Goal: Task Accomplishment & Management: Use online tool/utility

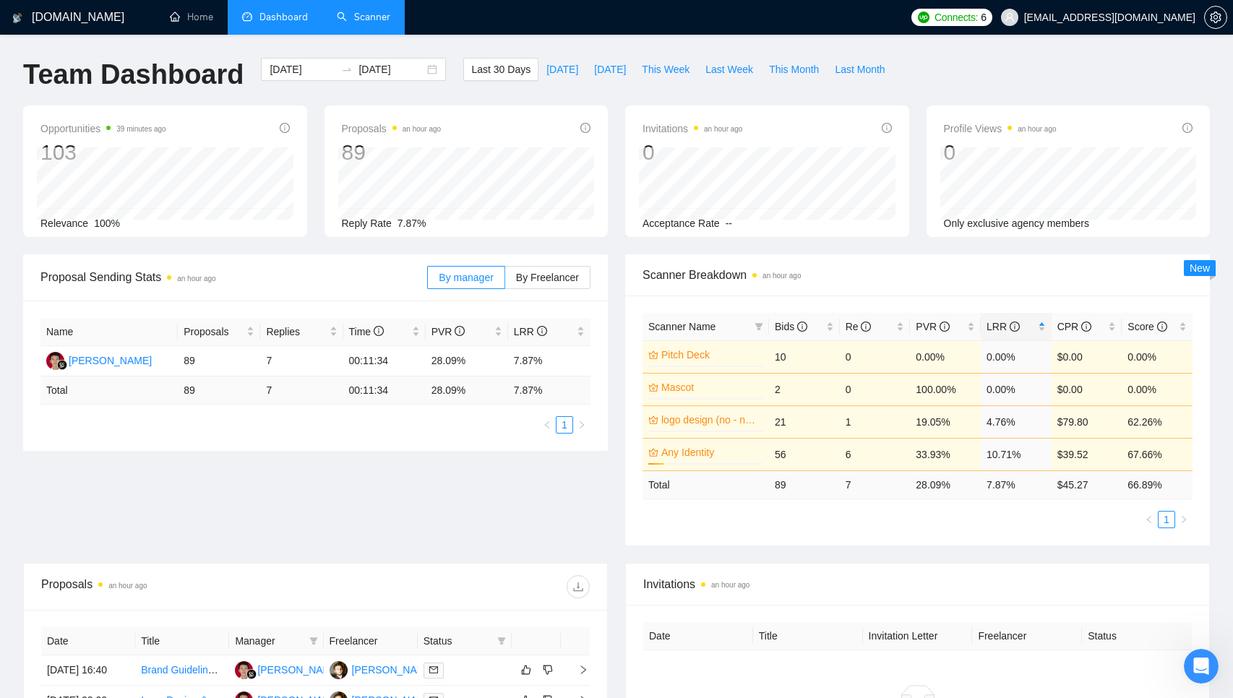
click at [386, 11] on link "Scanner" at bounding box center [363, 17] width 53 height 12
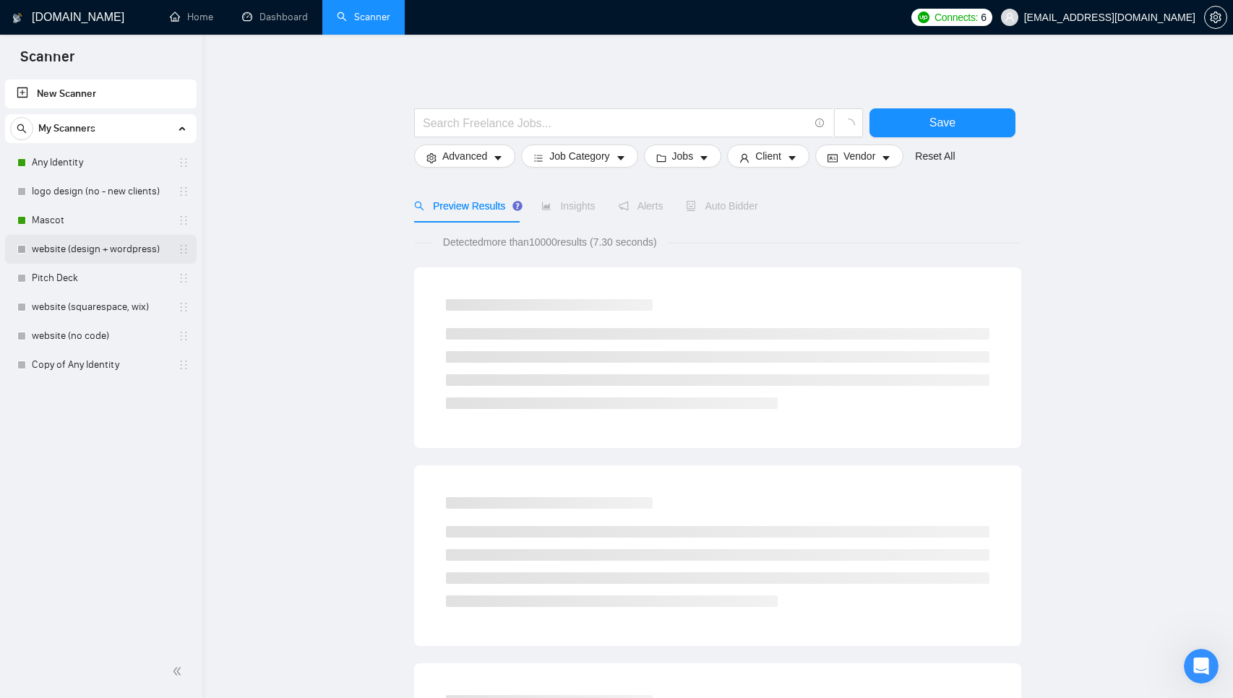
click at [124, 253] on link "website (design + wordpress)" at bounding box center [100, 249] width 137 height 29
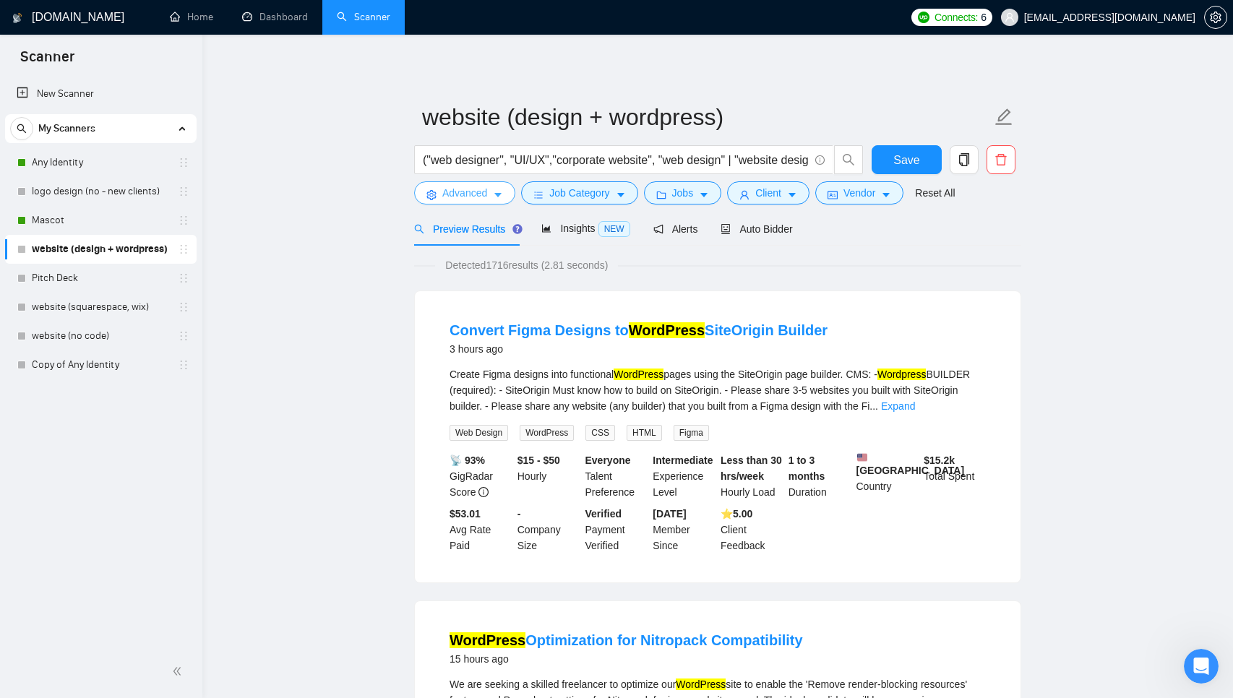
click at [462, 190] on span "Advanced" at bounding box center [464, 193] width 45 height 16
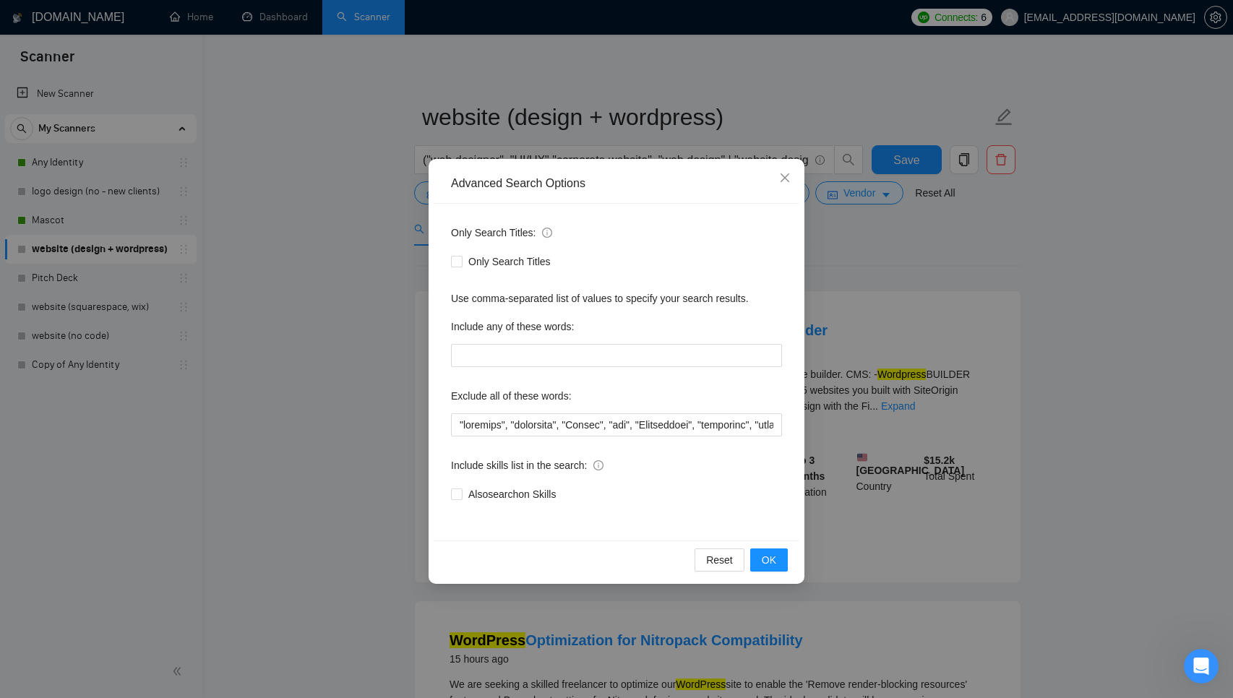
click at [322, 373] on div "Advanced Search Options Only Search Titles: Only Search Titles Use comma-separa…" at bounding box center [616, 349] width 1233 height 698
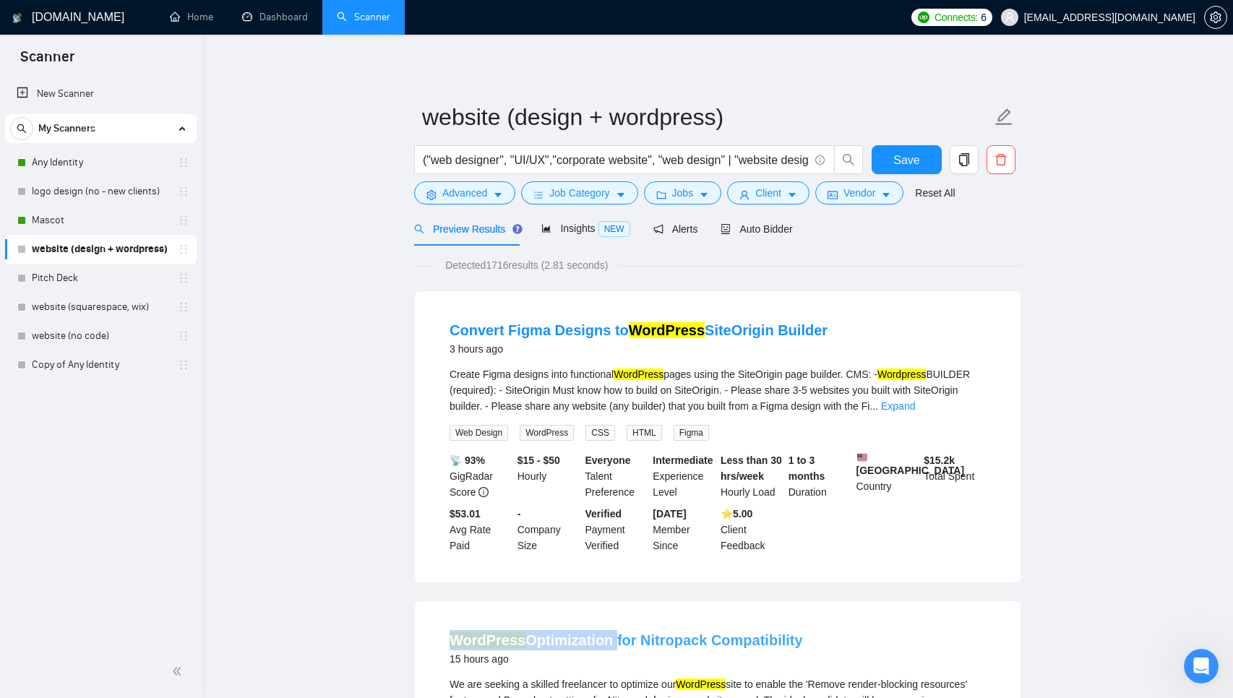
drag, startPoint x: 428, startPoint y: 643, endPoint x: 607, endPoint y: 642, distance: 179.3
copy link "WordPress Optimization"
click at [469, 191] on span "Advanced" at bounding box center [464, 193] width 45 height 16
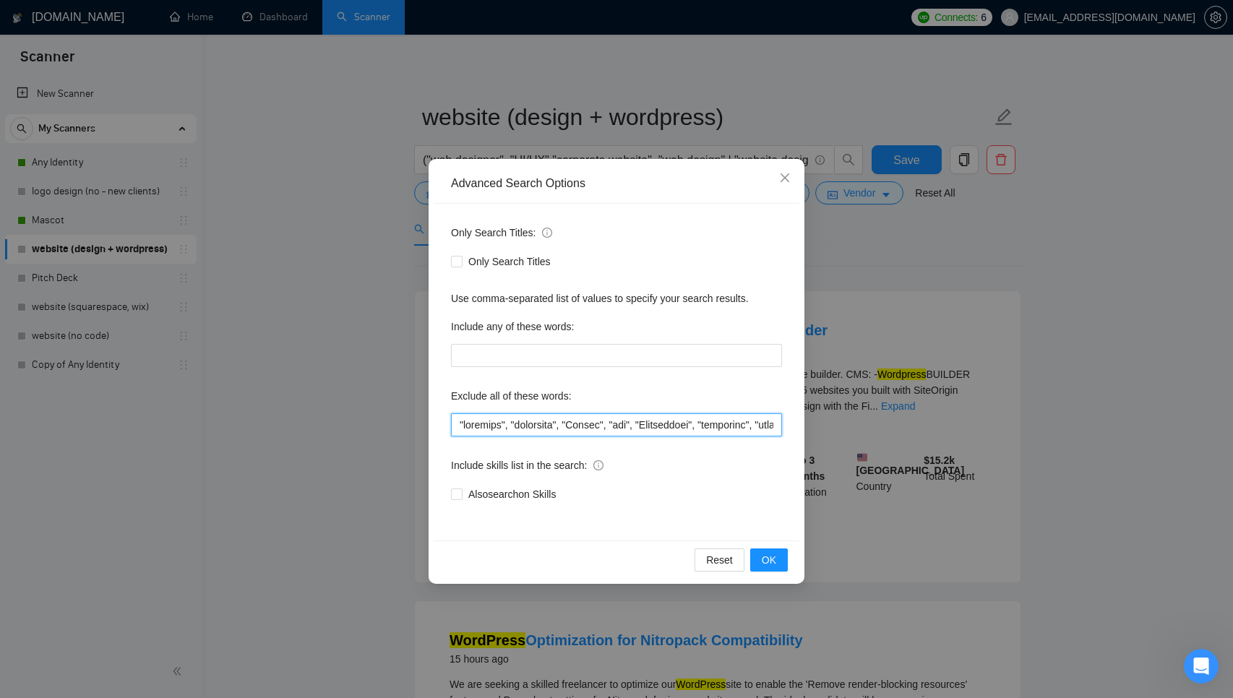
click at [458, 419] on input "text" at bounding box center [616, 424] width 331 height 23
paste input "WordPress Optimization"
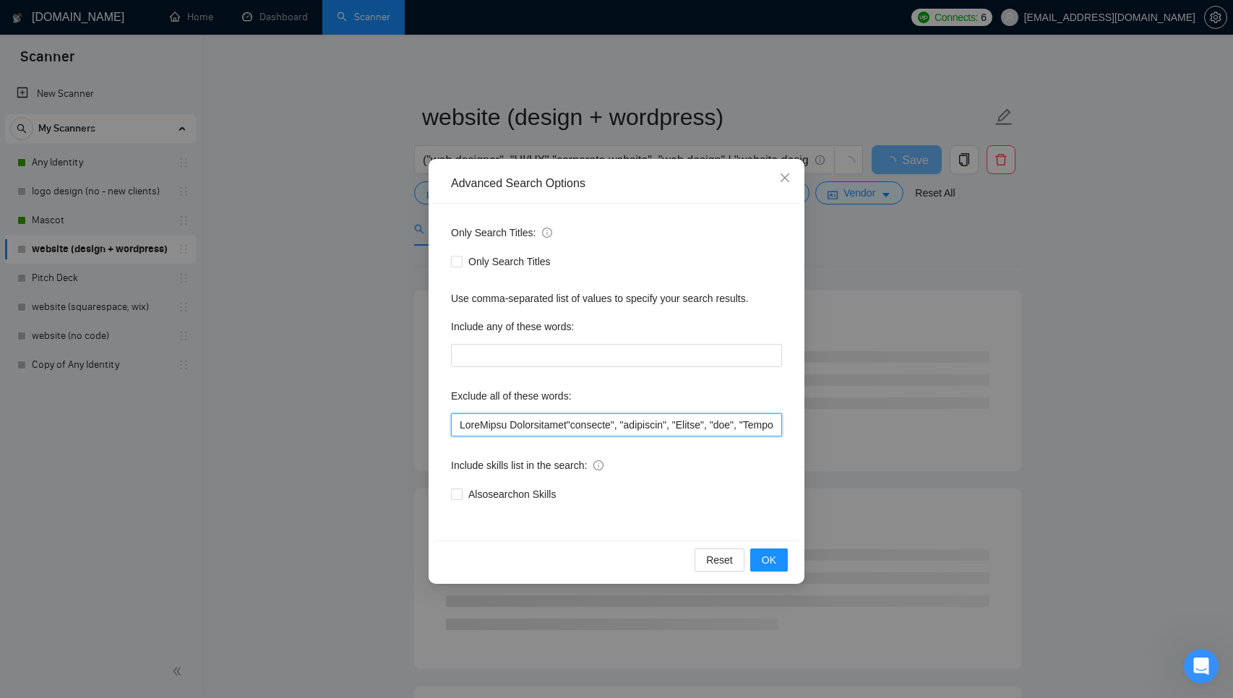
click at [523, 424] on input "text" at bounding box center [616, 424] width 331 height 23
drag, startPoint x: 574, startPoint y: 427, endPoint x: 512, endPoint y: 427, distance: 61.4
click at [512, 427] on input "text" at bounding box center [616, 424] width 331 height 23
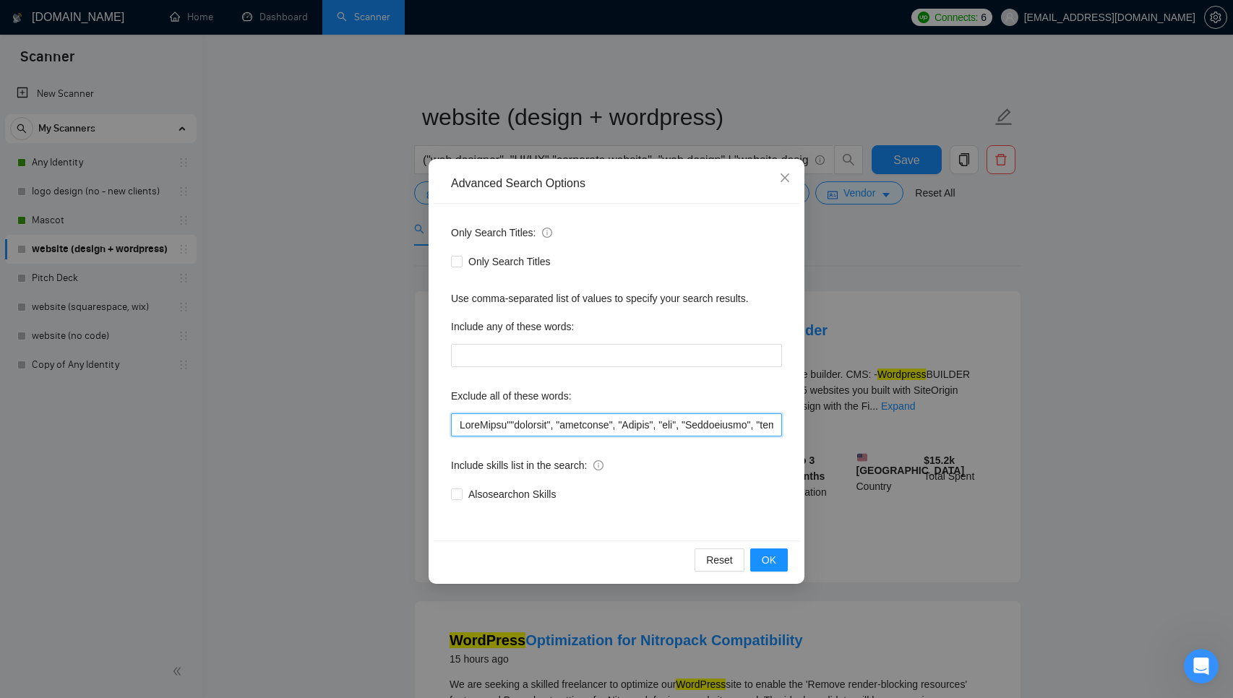
click at [461, 424] on input "text" at bounding box center [616, 424] width 331 height 23
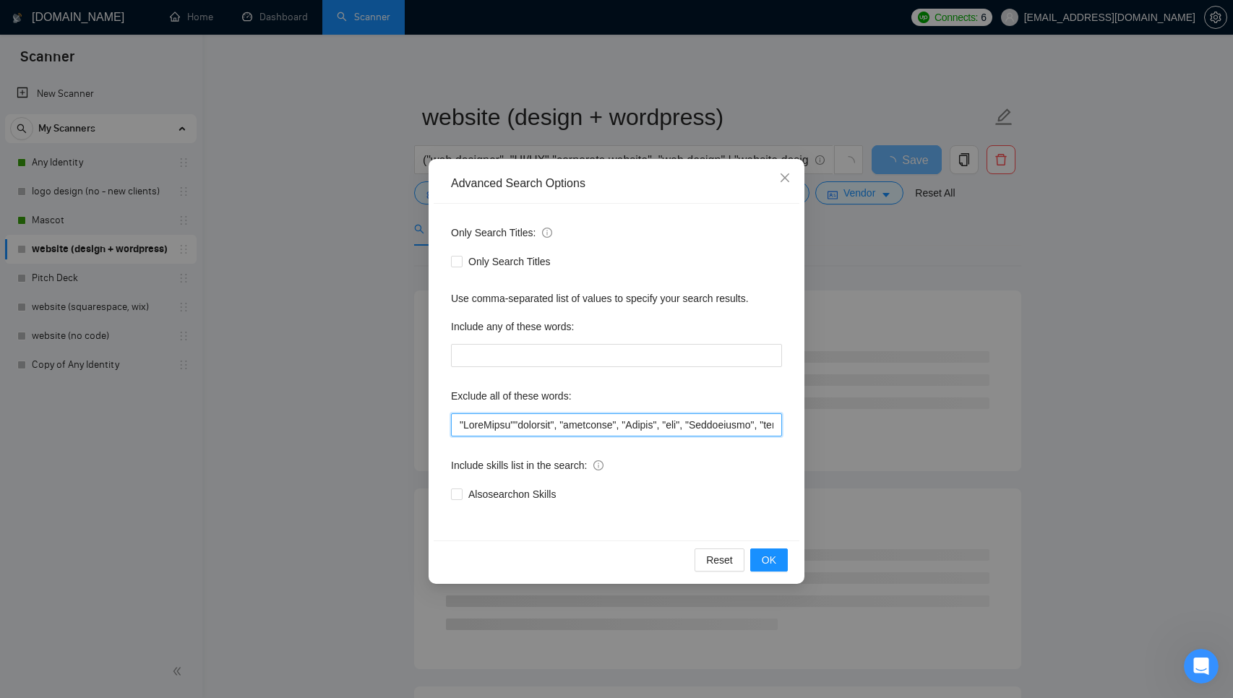
click at [518, 426] on input "text" at bounding box center [616, 424] width 331 height 23
drag, startPoint x: 514, startPoint y: 428, endPoint x: 468, endPoint y: 428, distance: 46.3
click at [468, 428] on input "text" at bounding box center [616, 424] width 331 height 23
paste input "Optimization"
drag, startPoint x: 520, startPoint y: 424, endPoint x: 468, endPoint y: 423, distance: 52.1
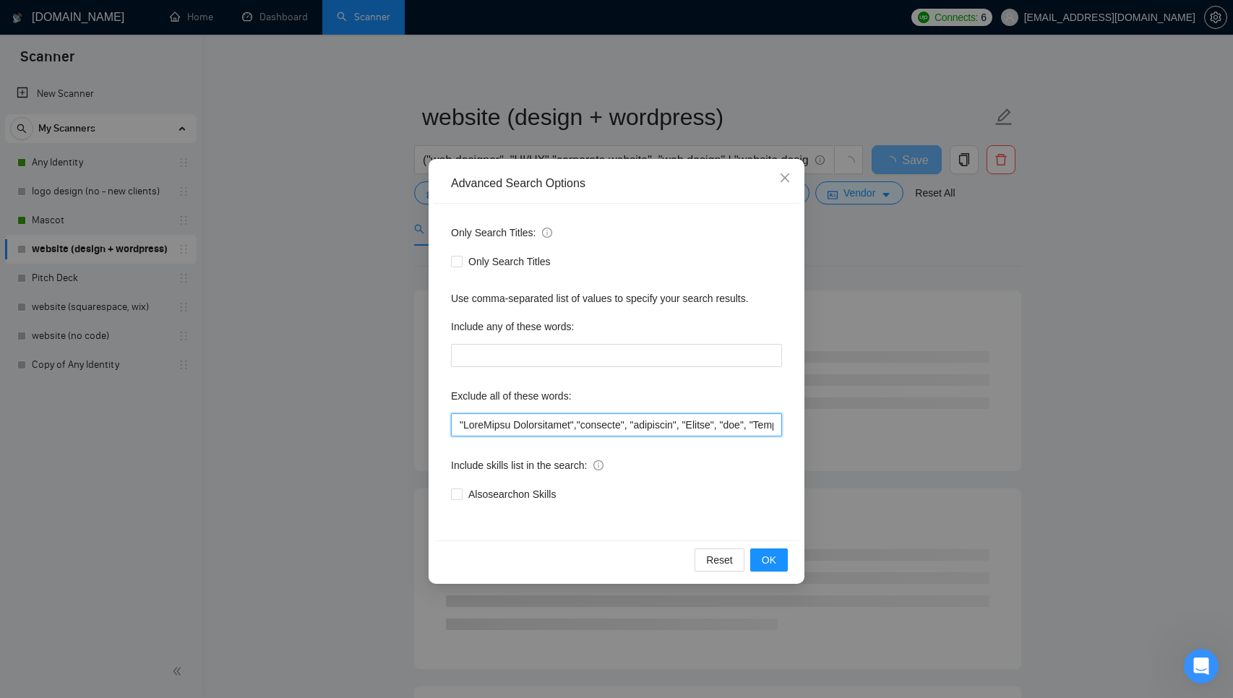
click at [468, 424] on input "text" at bounding box center [616, 424] width 331 height 23
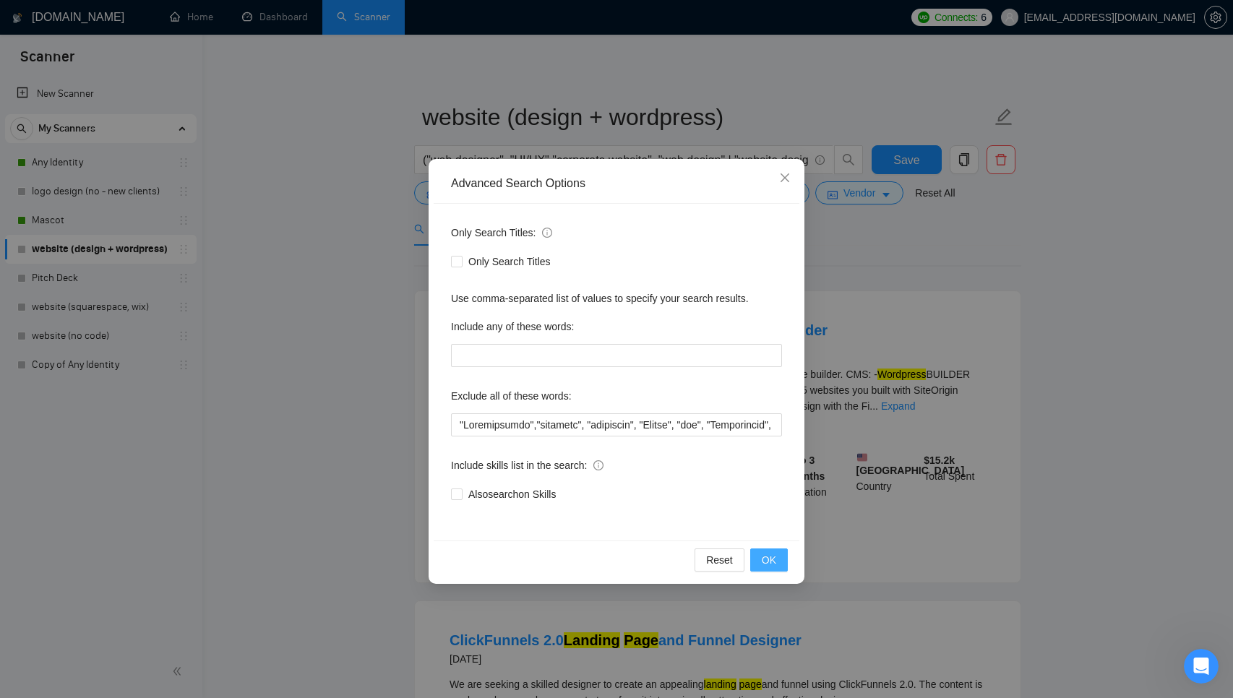
click at [770, 557] on span "OK" at bounding box center [769, 560] width 14 height 16
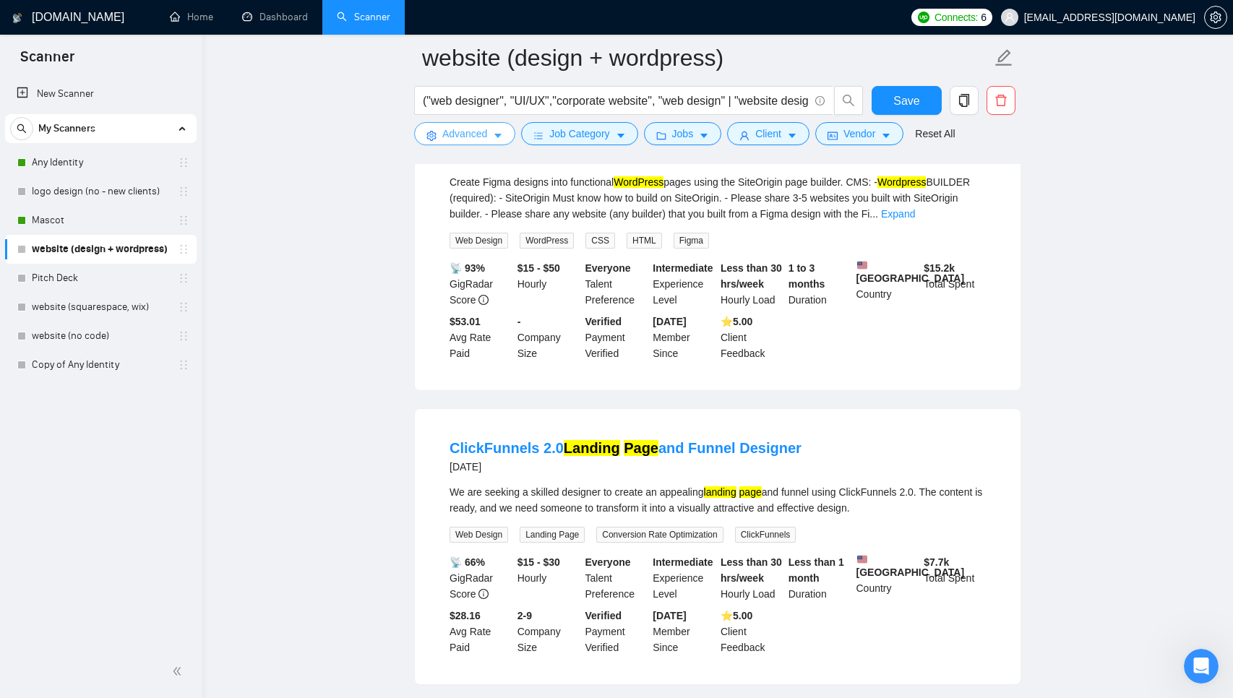
scroll to position [210, 0]
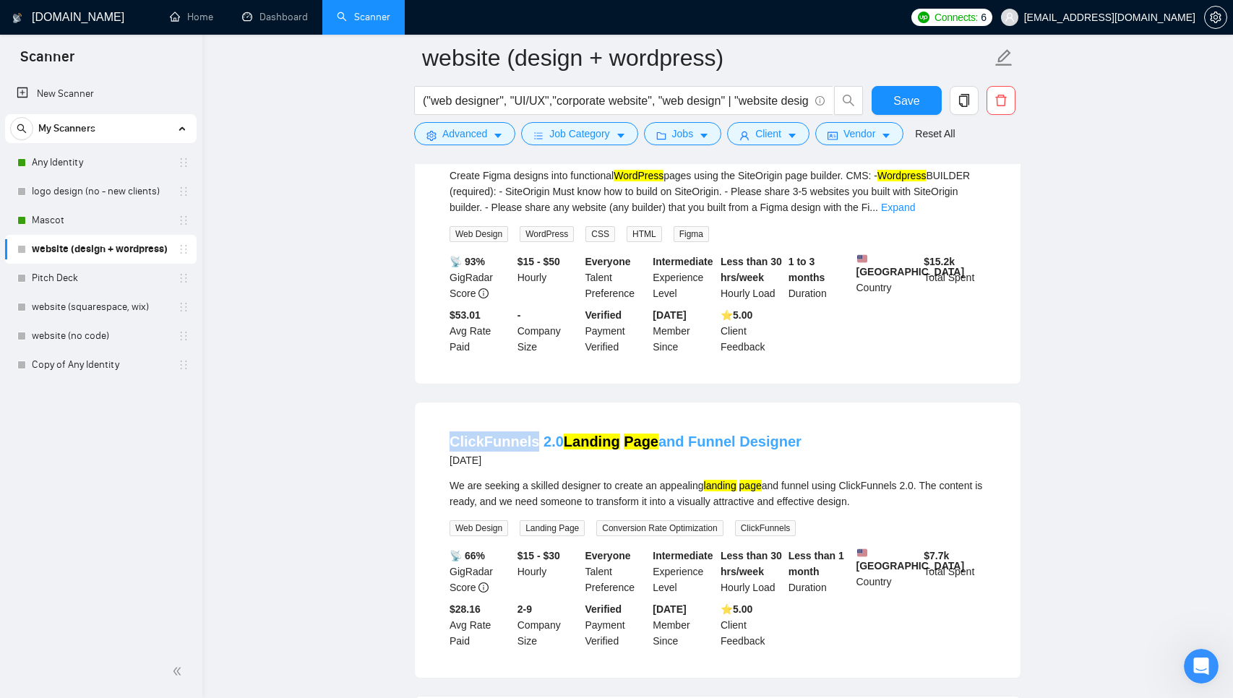
drag, startPoint x: 436, startPoint y: 455, endPoint x: 534, endPoint y: 455, distance: 98.3
click at [534, 455] on li "ClickFunnels 2.0 Landing Page and Funnel Designer [DATE] We are seeking a skill…" at bounding box center [717, 540] width 571 height 241
copy link "ClickFunnels"
click at [460, 139] on span "Advanced" at bounding box center [464, 134] width 45 height 16
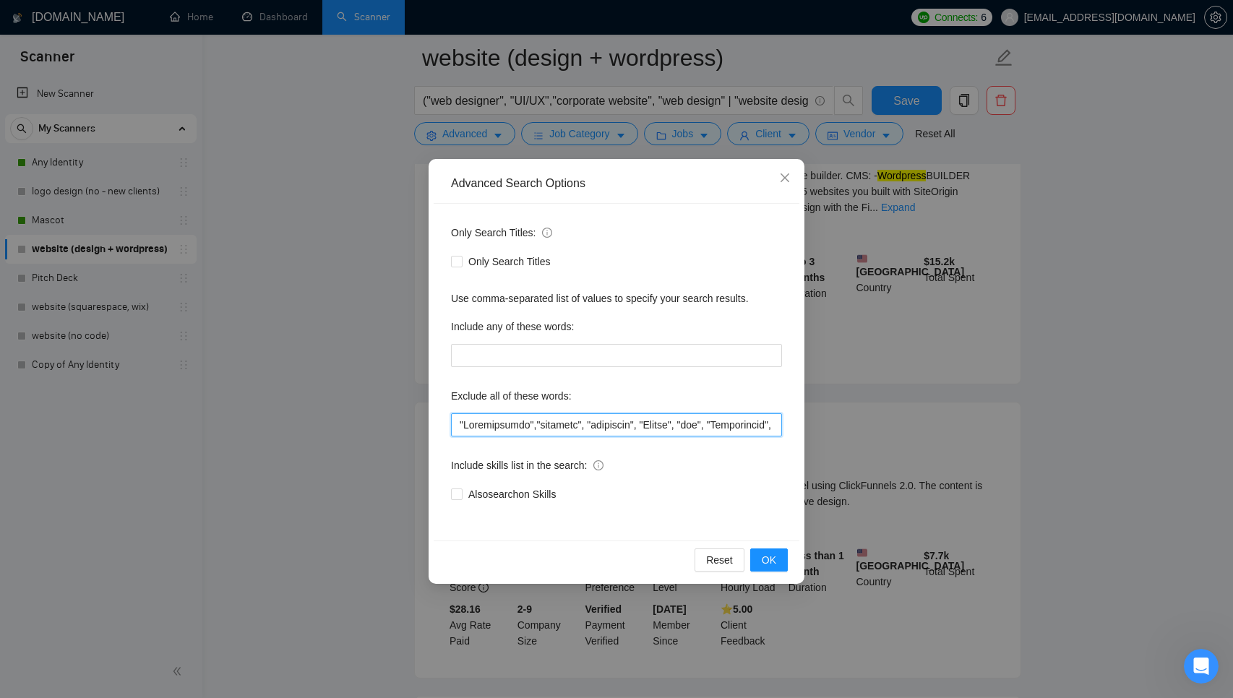
click at [458, 431] on input "text" at bounding box center [616, 424] width 331 height 23
paste input "ClickFunnels"
click at [460, 426] on input "text" at bounding box center [616, 424] width 331 height 23
click at [528, 425] on input "text" at bounding box center [616, 424] width 331 height 23
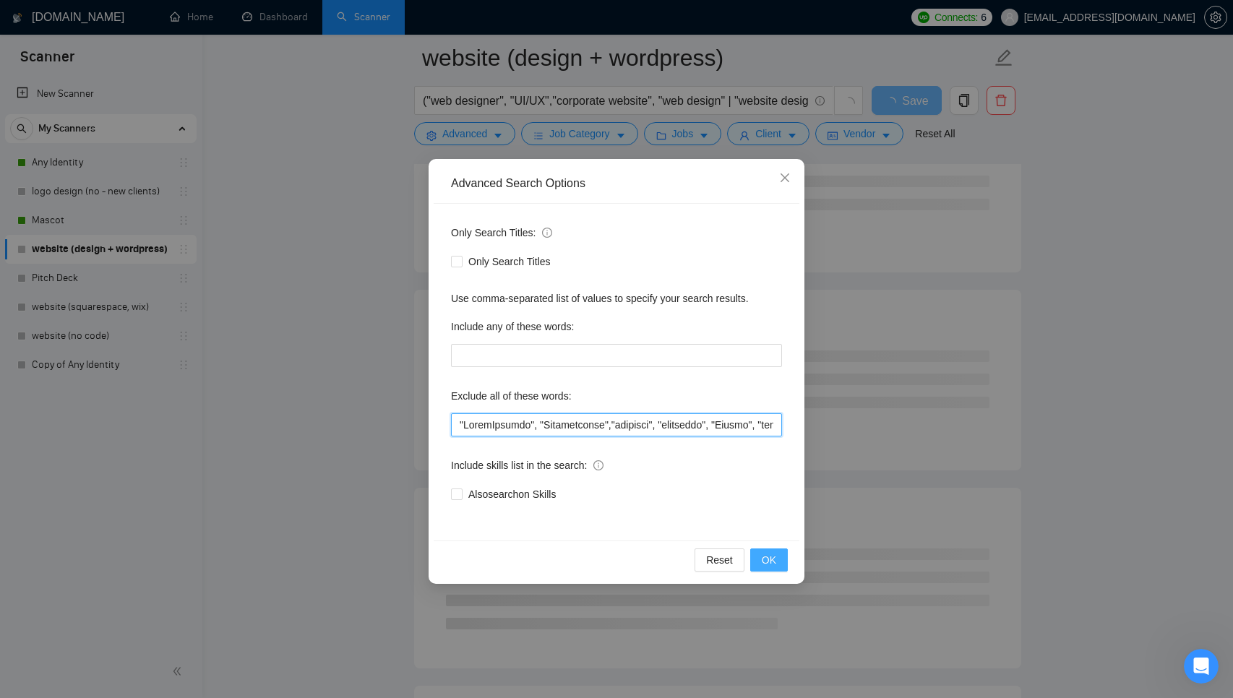
type input ""ClickFunnels", "Optimization","brochure", "developer", "Weebly", "wix", "Squar…"
click at [781, 566] on button "OK" at bounding box center [769, 560] width 38 height 23
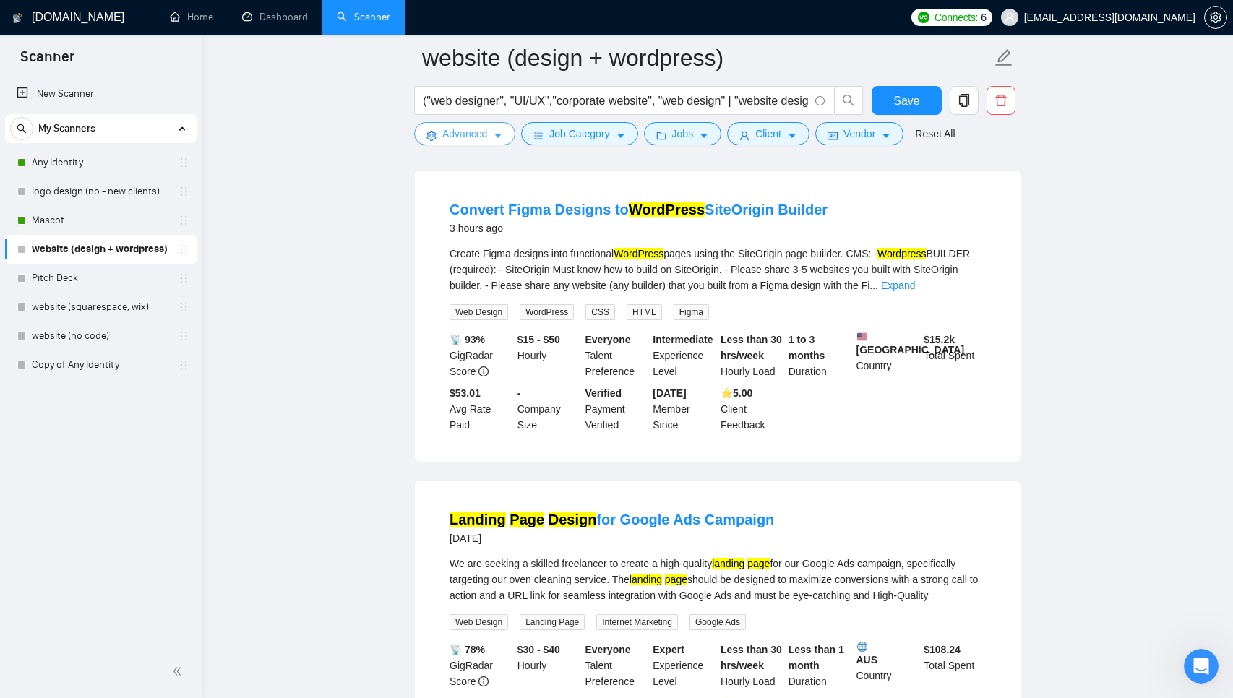
scroll to position [127, 0]
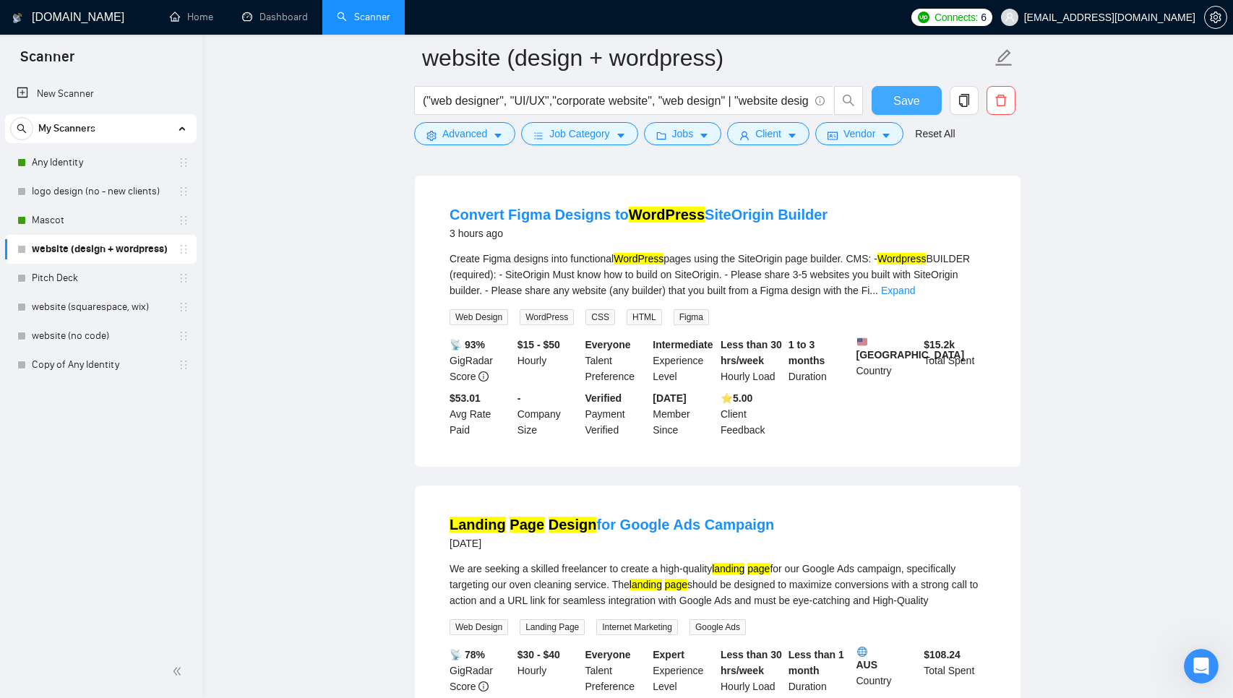
click at [888, 103] on button "Save" at bounding box center [907, 100] width 70 height 29
click at [86, 280] on link "Pitch Deck" at bounding box center [100, 278] width 137 height 29
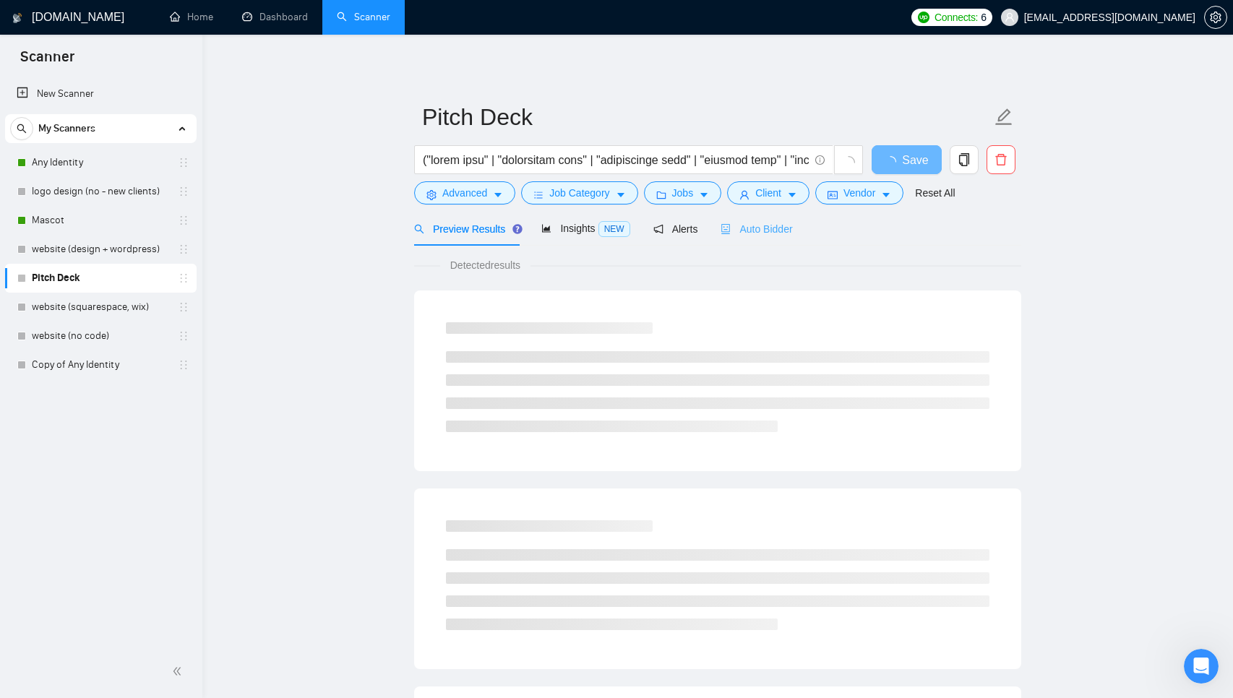
click at [764, 220] on div "Auto Bidder" at bounding box center [757, 229] width 72 height 34
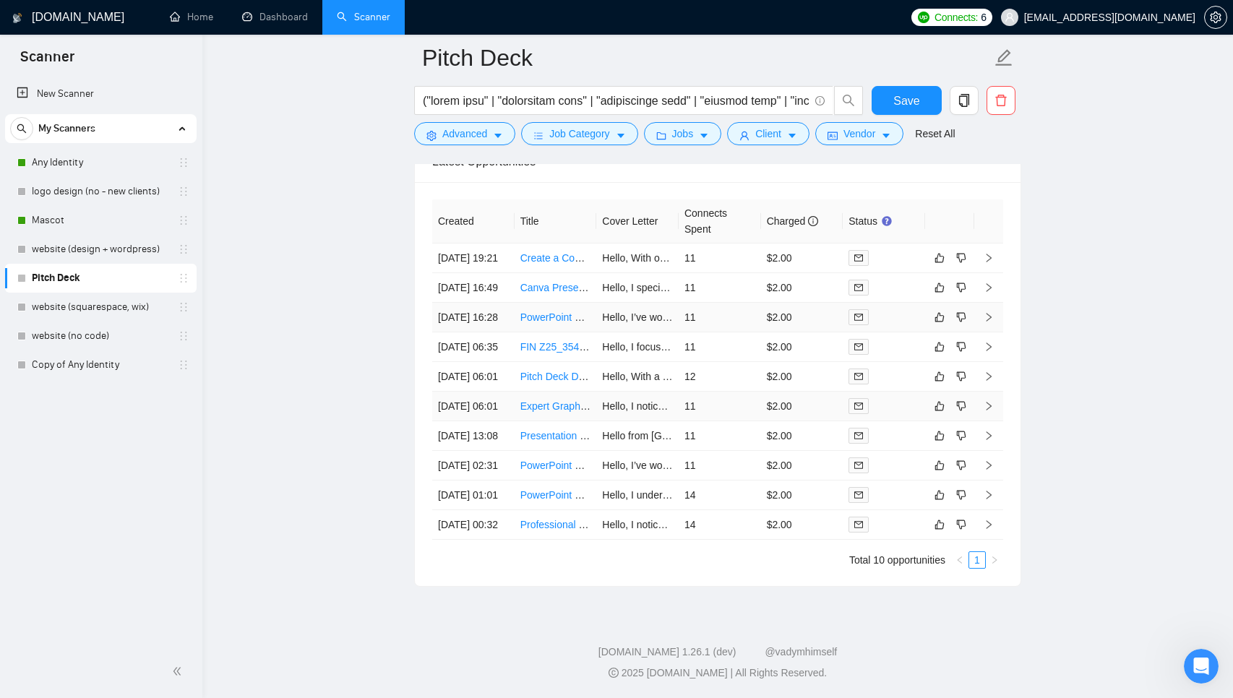
scroll to position [3639, 0]
click at [724, 451] on td "11" at bounding box center [720, 436] width 82 height 30
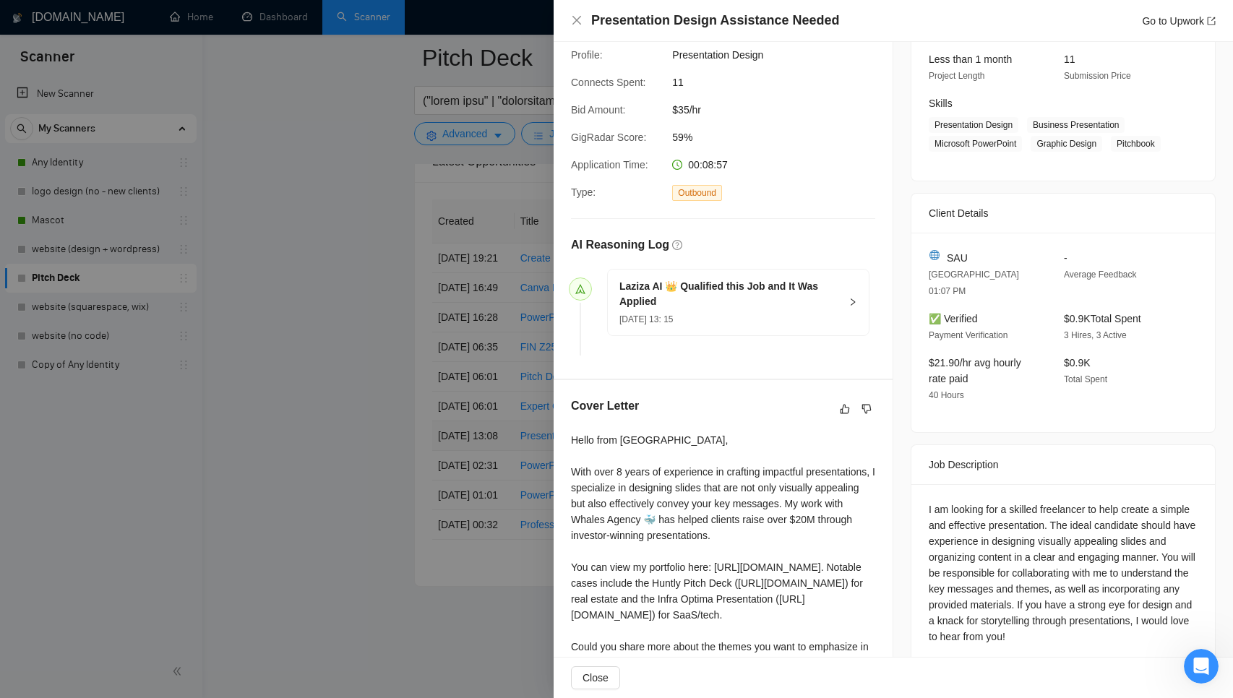
scroll to position [379, 0]
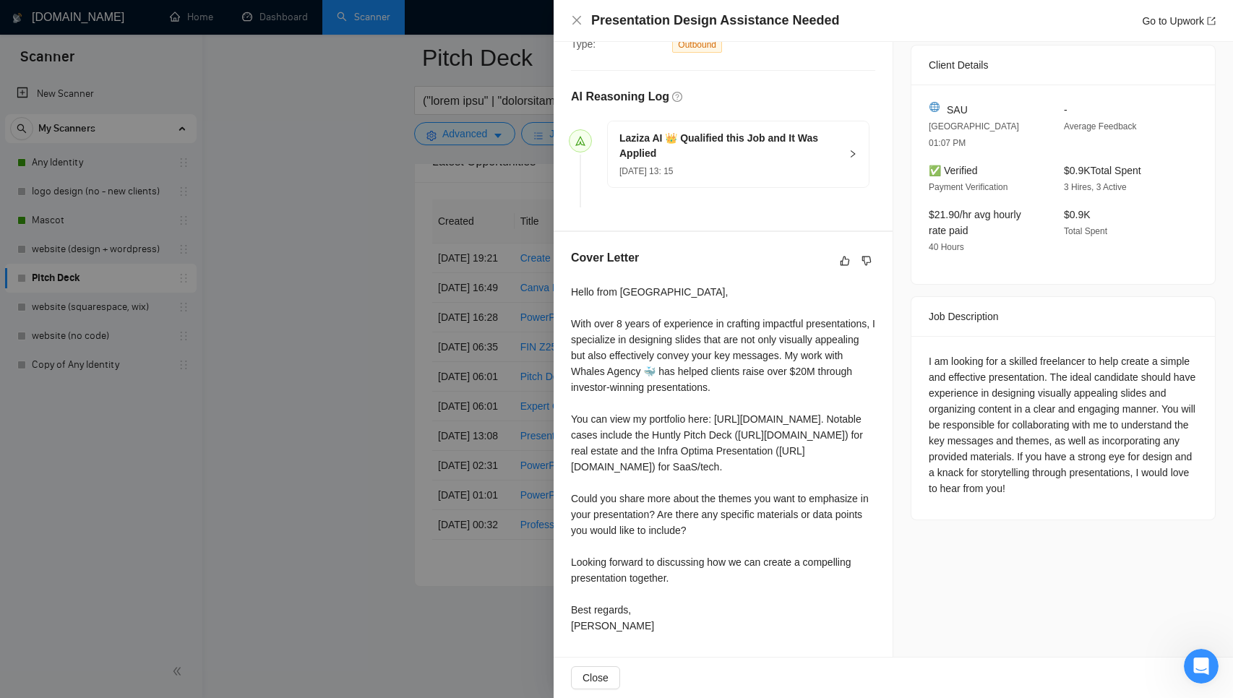
click at [412, 499] on div at bounding box center [616, 349] width 1233 height 698
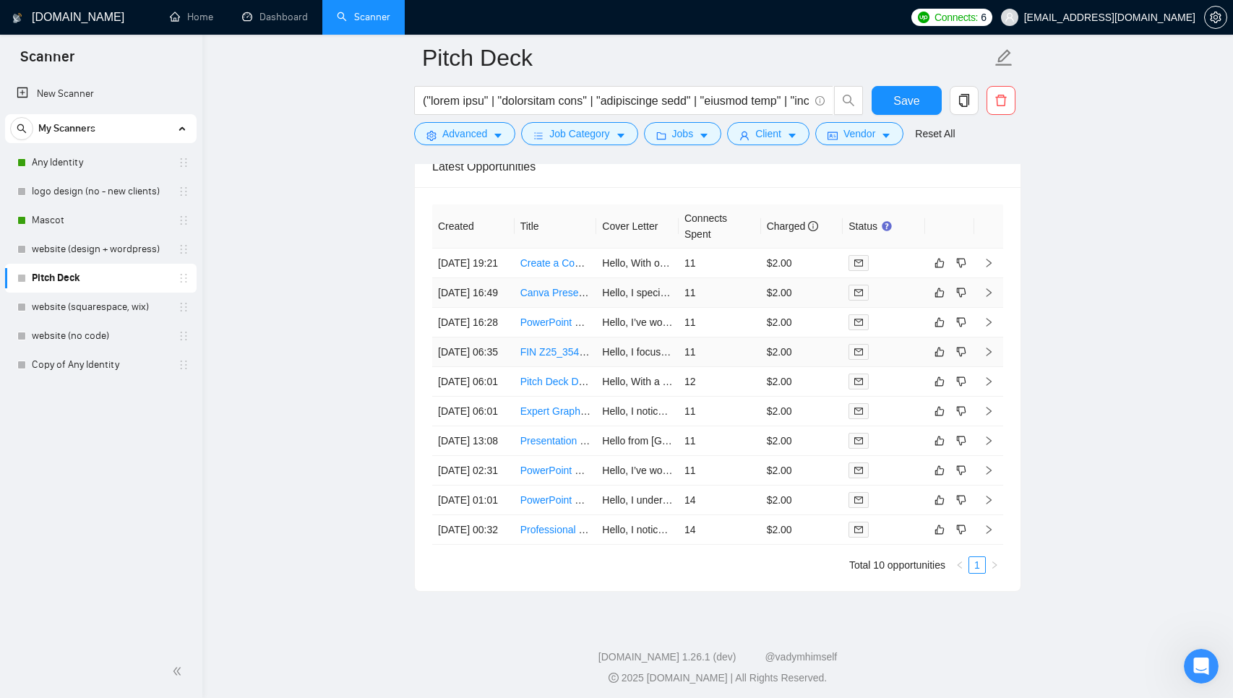
scroll to position [3548, 0]
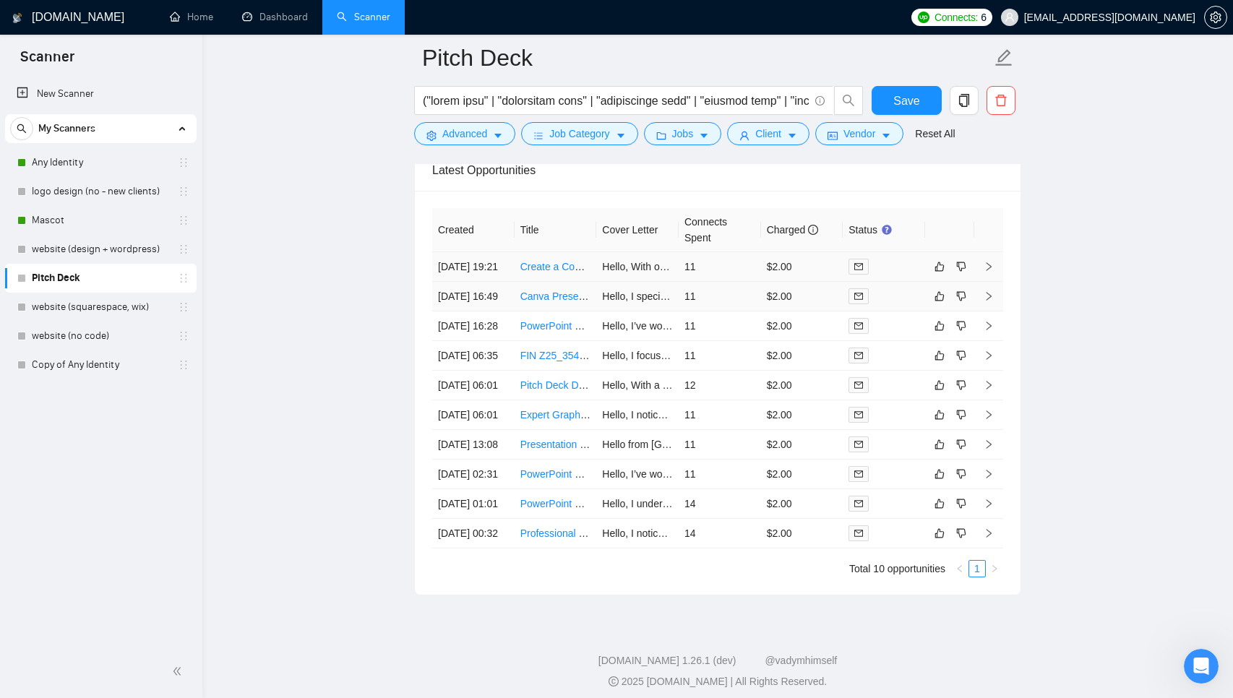
click at [460, 278] on td "[DATE] 19:21" at bounding box center [473, 267] width 82 height 30
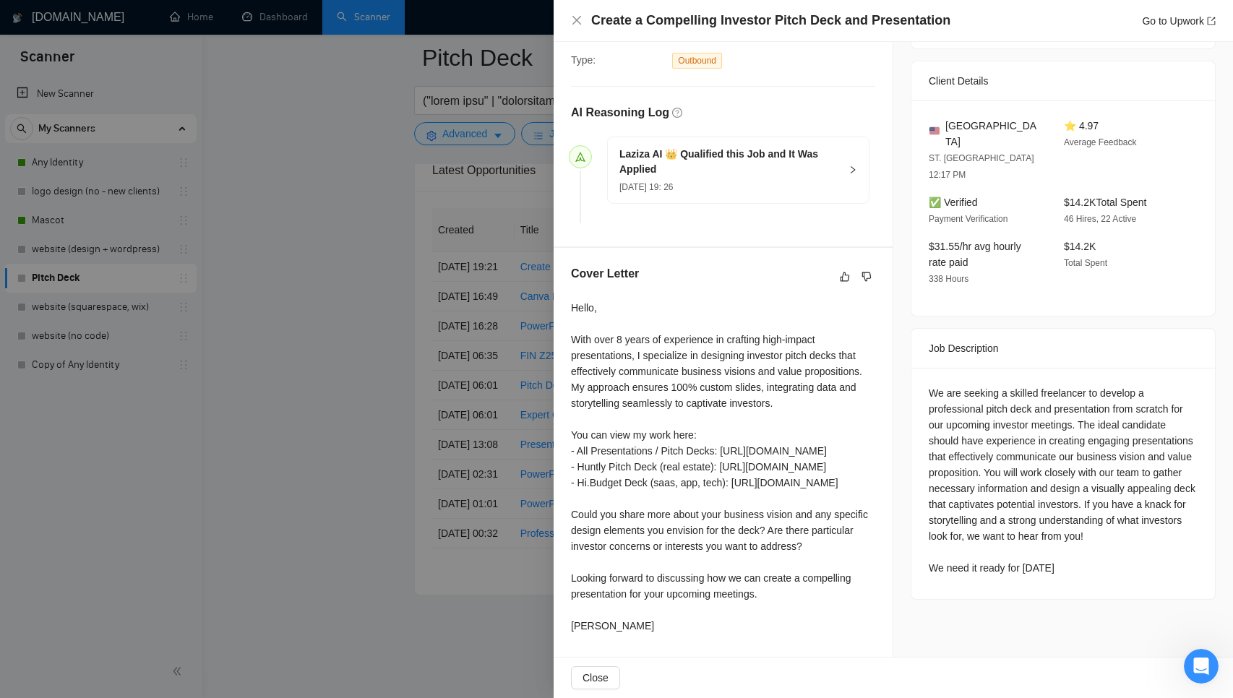
click at [457, 439] on div at bounding box center [616, 349] width 1233 height 698
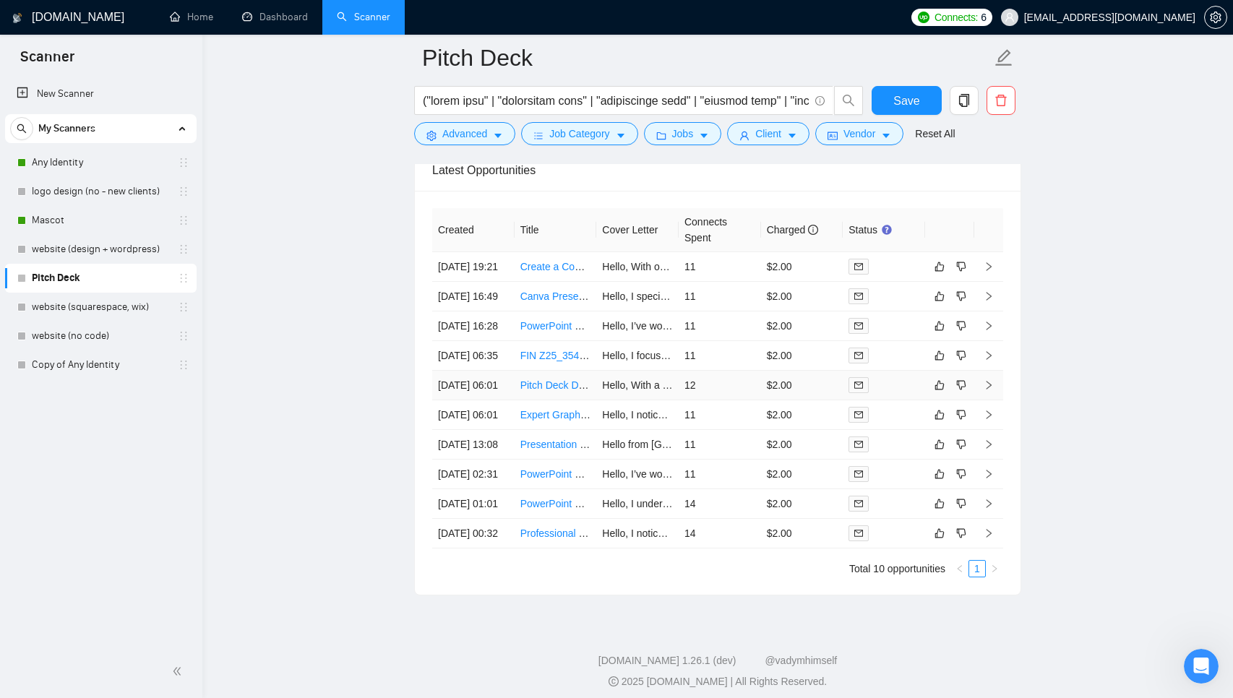
click at [739, 400] on td "12" at bounding box center [720, 386] width 82 height 30
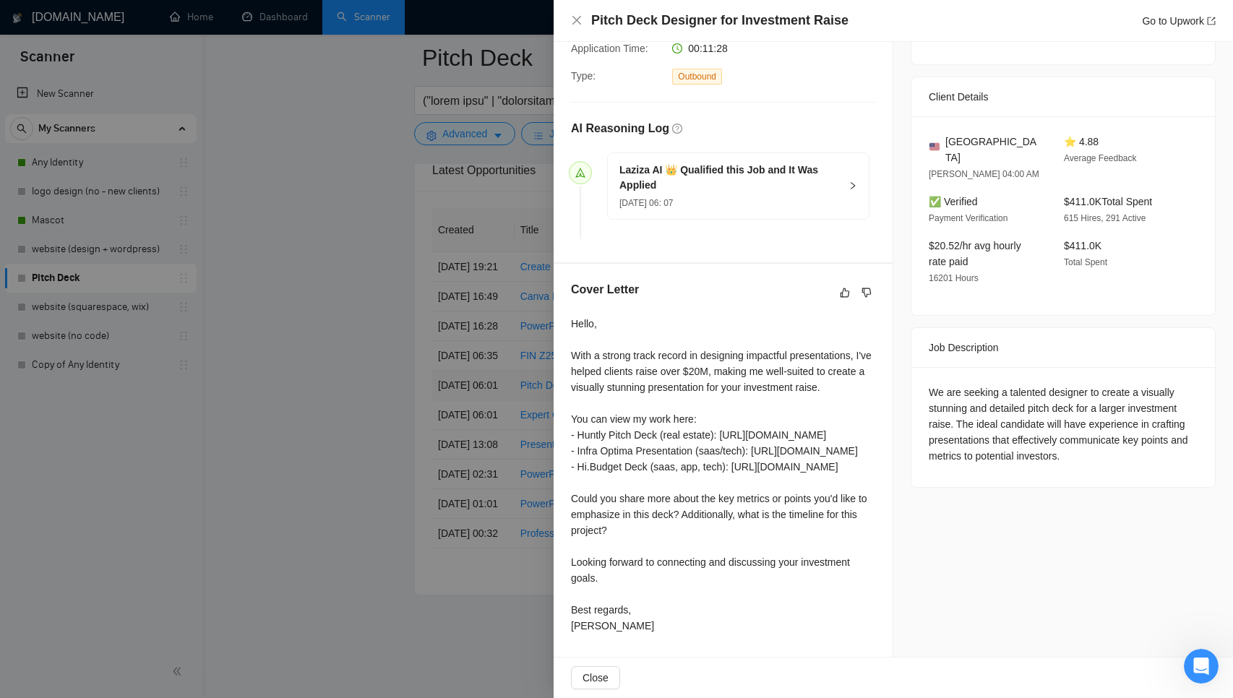
scroll to position [348, 0]
click at [494, 520] on div at bounding box center [616, 349] width 1233 height 698
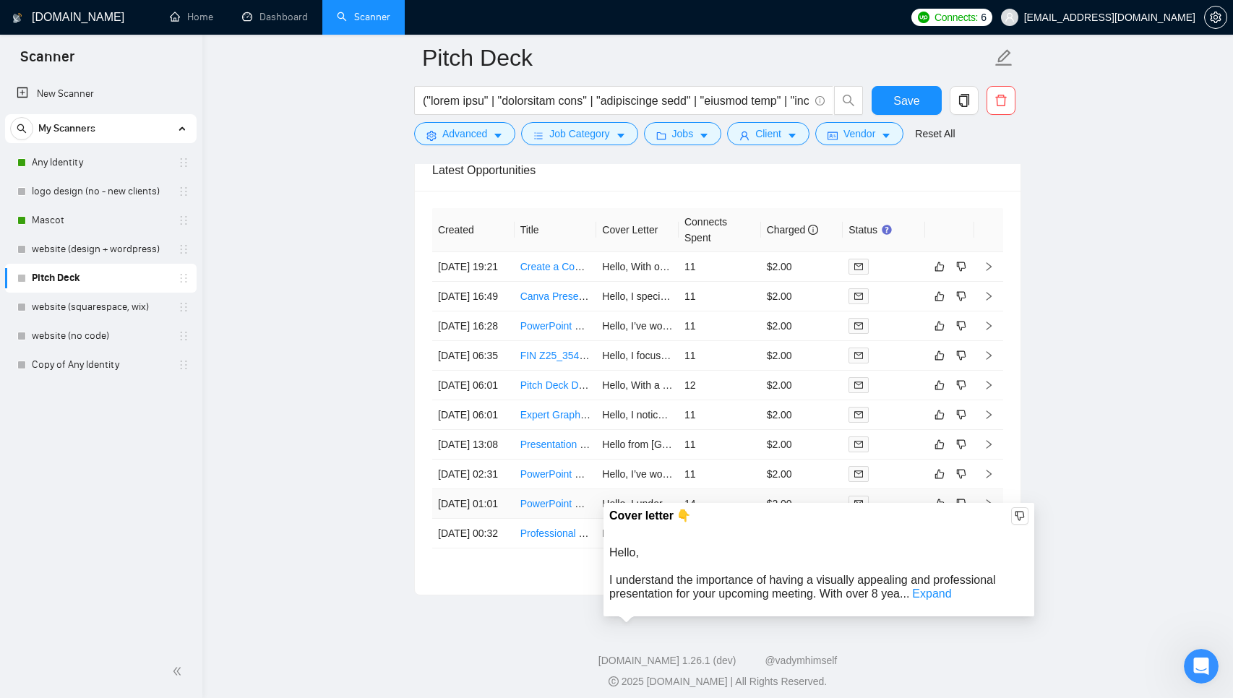
click at [736, 612] on div "Cover letter 👇 Hello, I understand the importance of having a visually appealin…" at bounding box center [819, 560] width 431 height 114
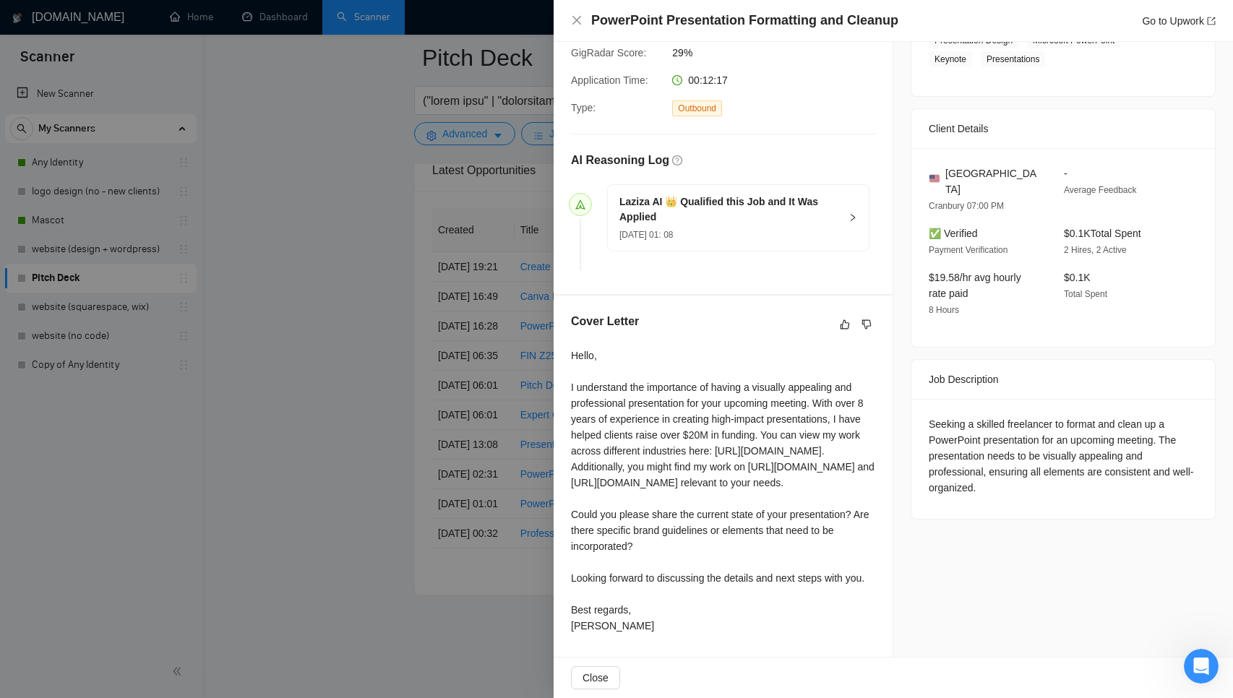
scroll to position [316, 0]
click at [432, 531] on div at bounding box center [616, 349] width 1233 height 698
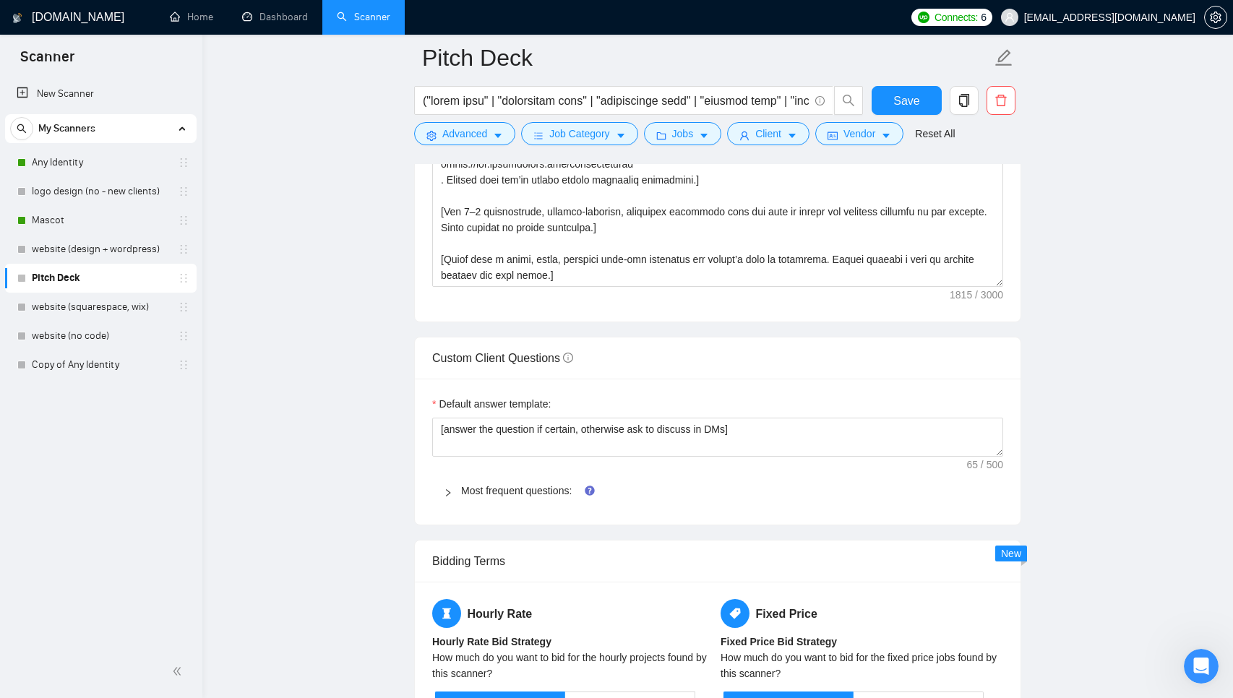
scroll to position [1828, 0]
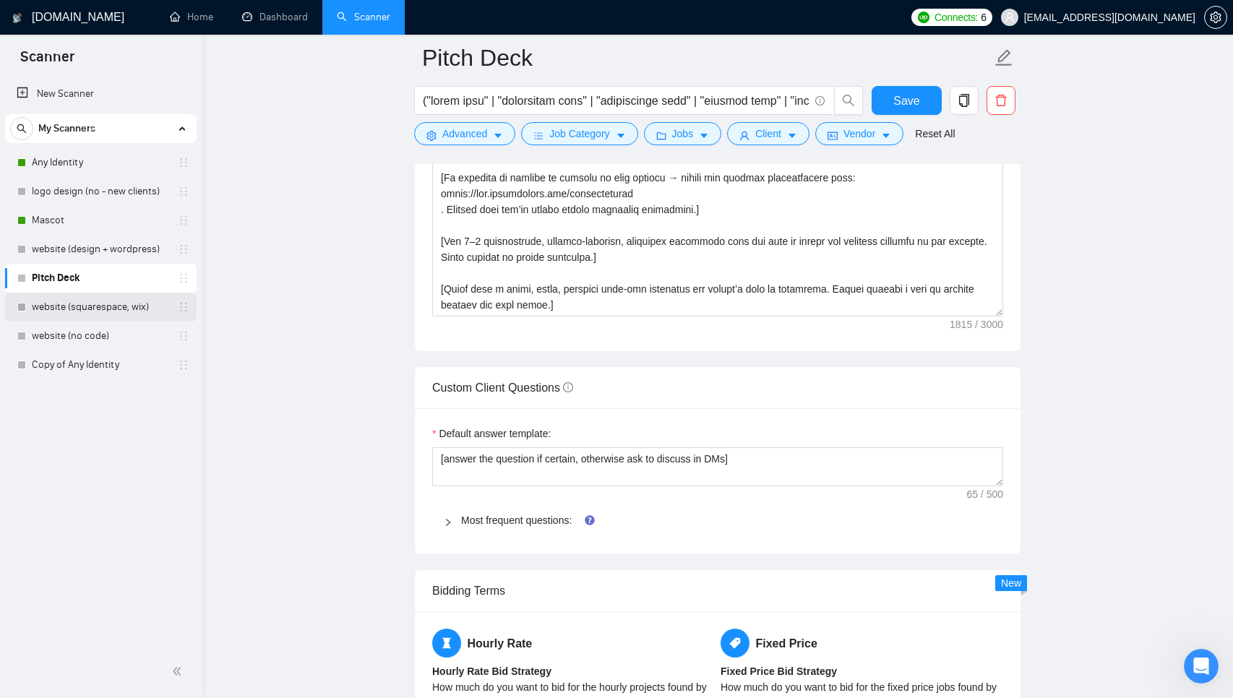
click at [94, 306] on link "website (squarespace, wix)" at bounding box center [100, 307] width 137 height 29
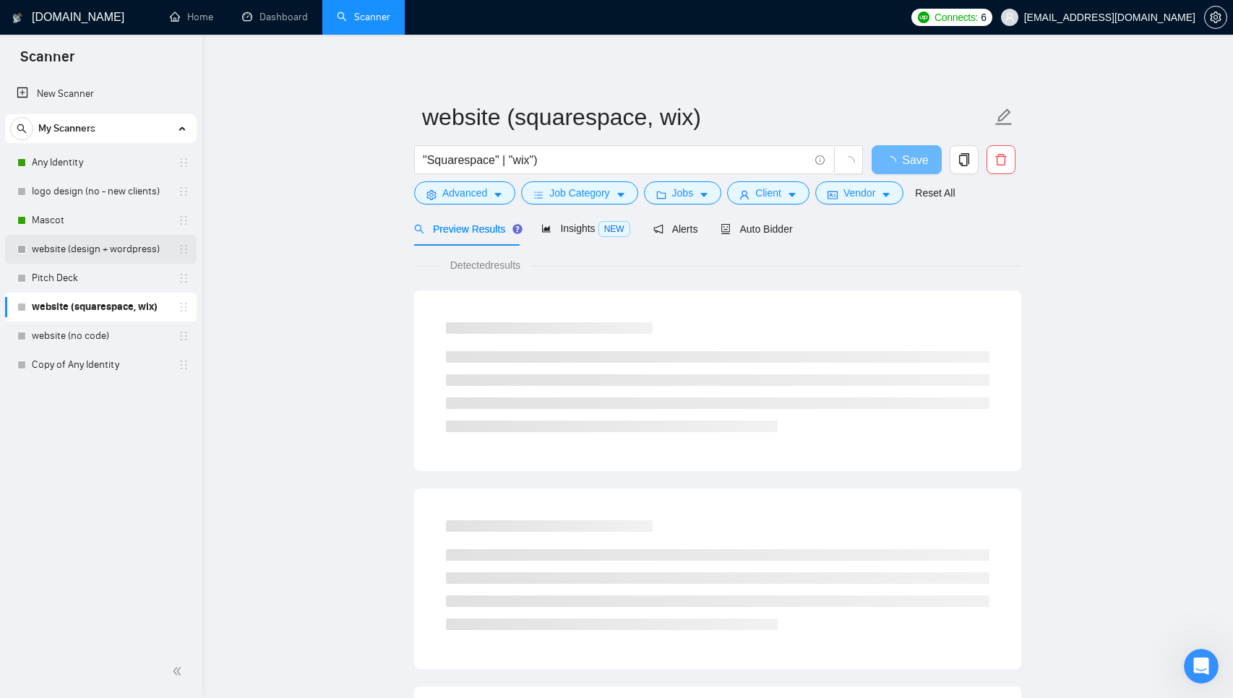
click at [98, 254] on link "website (design + wordpress)" at bounding box center [100, 249] width 137 height 29
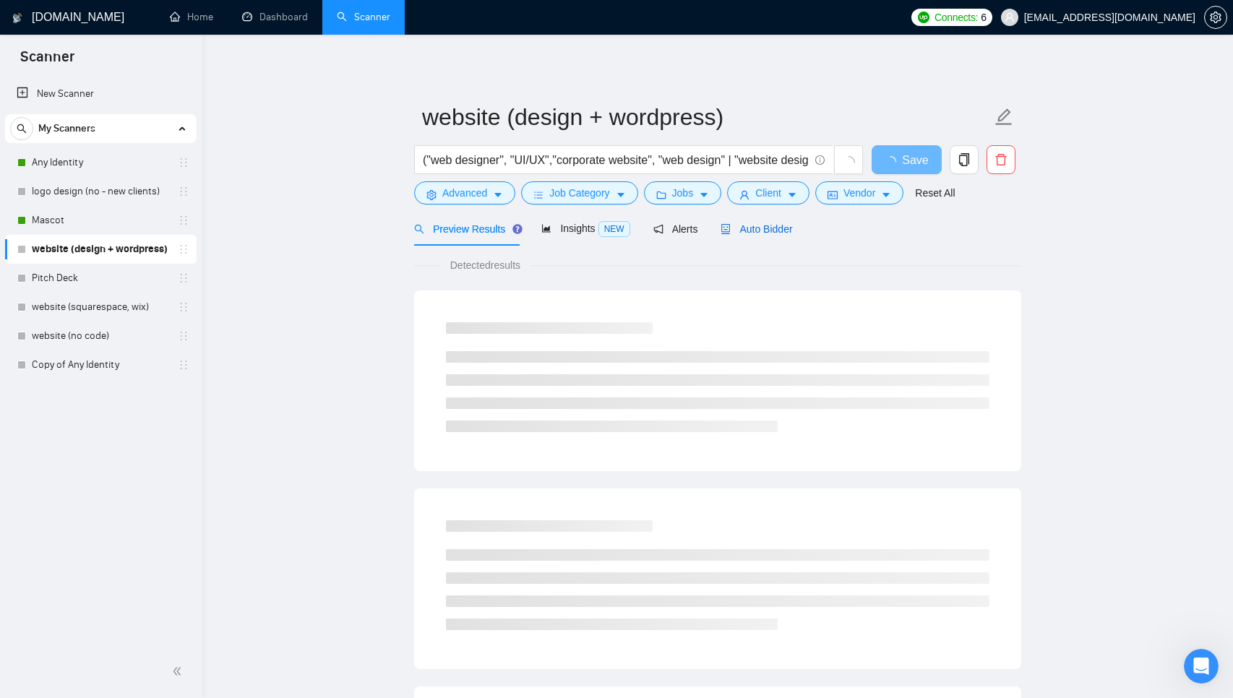
click at [758, 231] on span "Auto Bidder" at bounding box center [757, 229] width 72 height 12
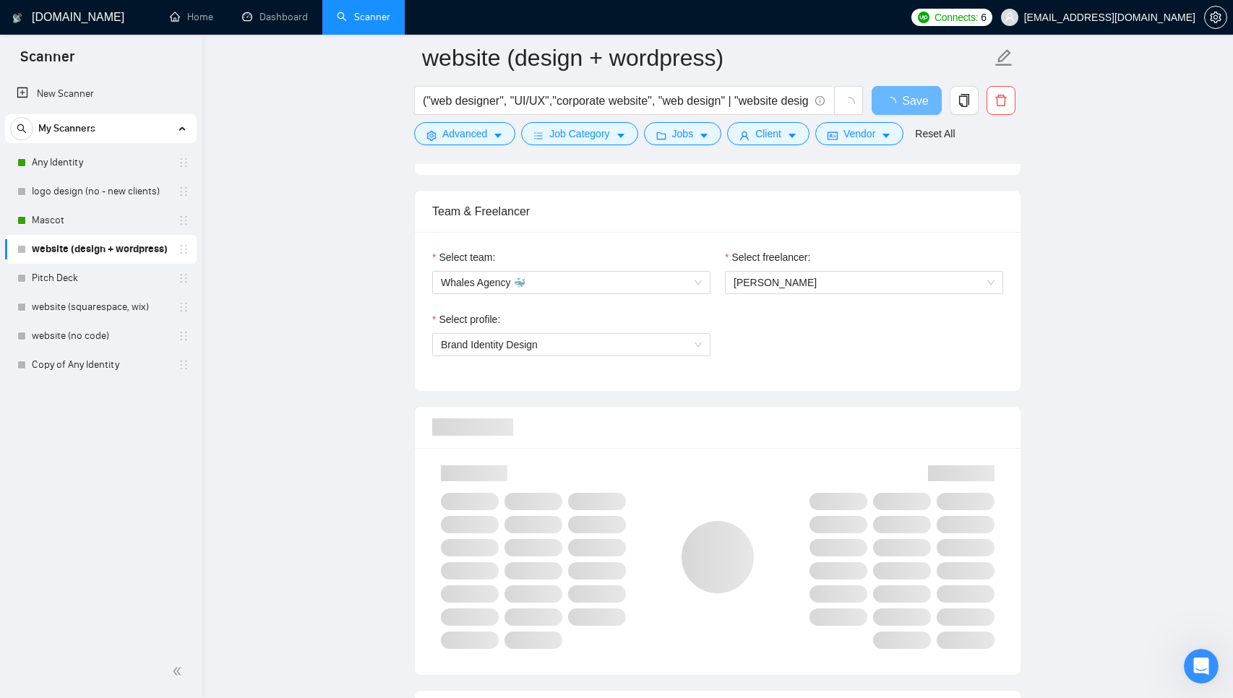
scroll to position [726, 0]
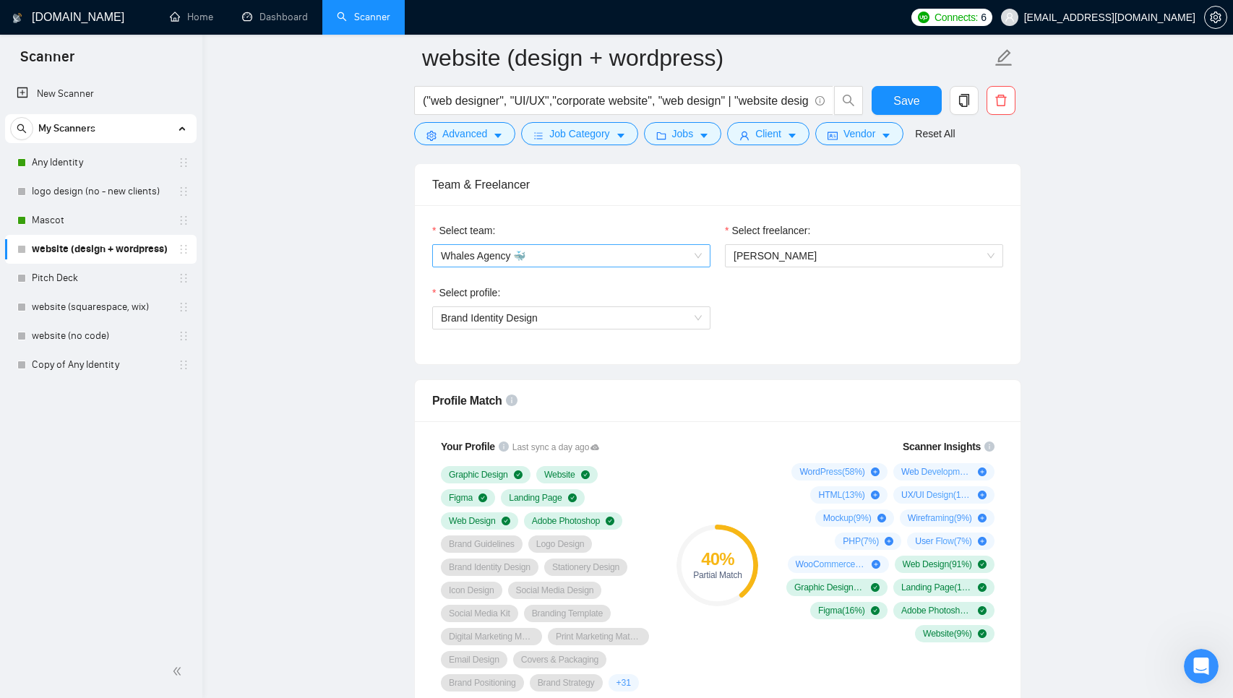
click at [519, 262] on span "Whales Agency 🐳" at bounding box center [571, 256] width 261 height 22
click at [528, 257] on span "Whales Agency 🐳" at bounding box center [571, 256] width 261 height 22
click at [512, 310] on span "Brand Identity Design" at bounding box center [571, 318] width 261 height 22
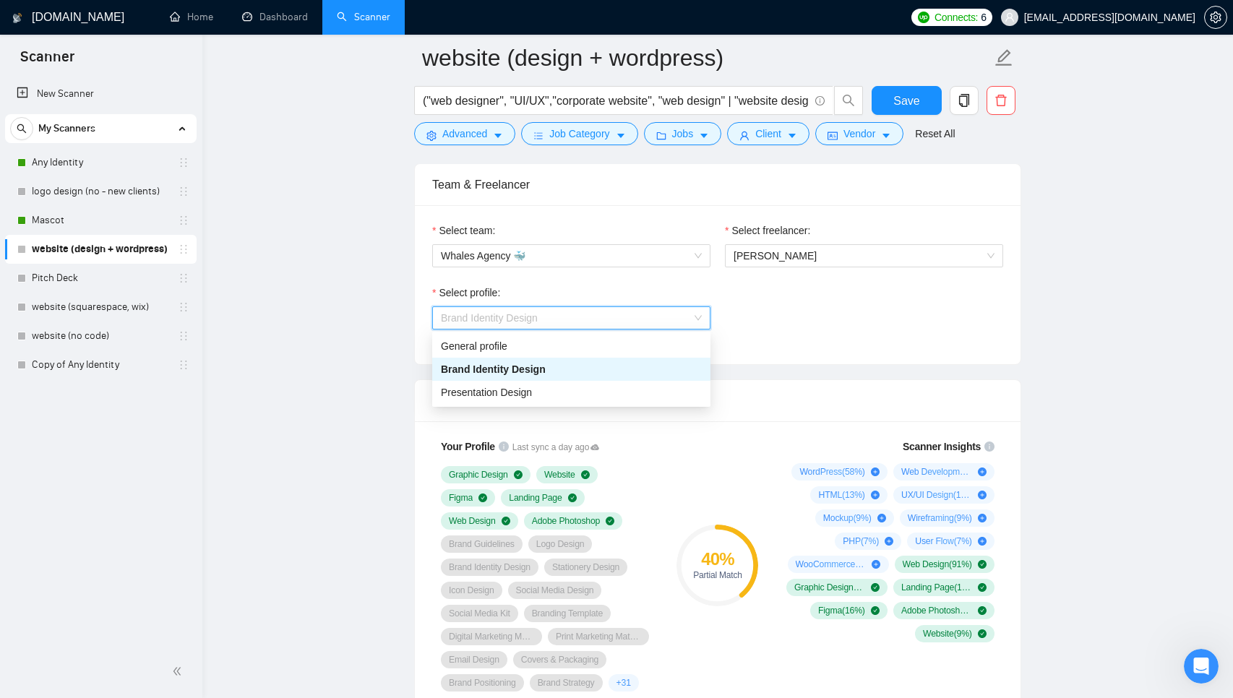
click at [512, 310] on span "Brand Identity Design" at bounding box center [571, 318] width 261 height 22
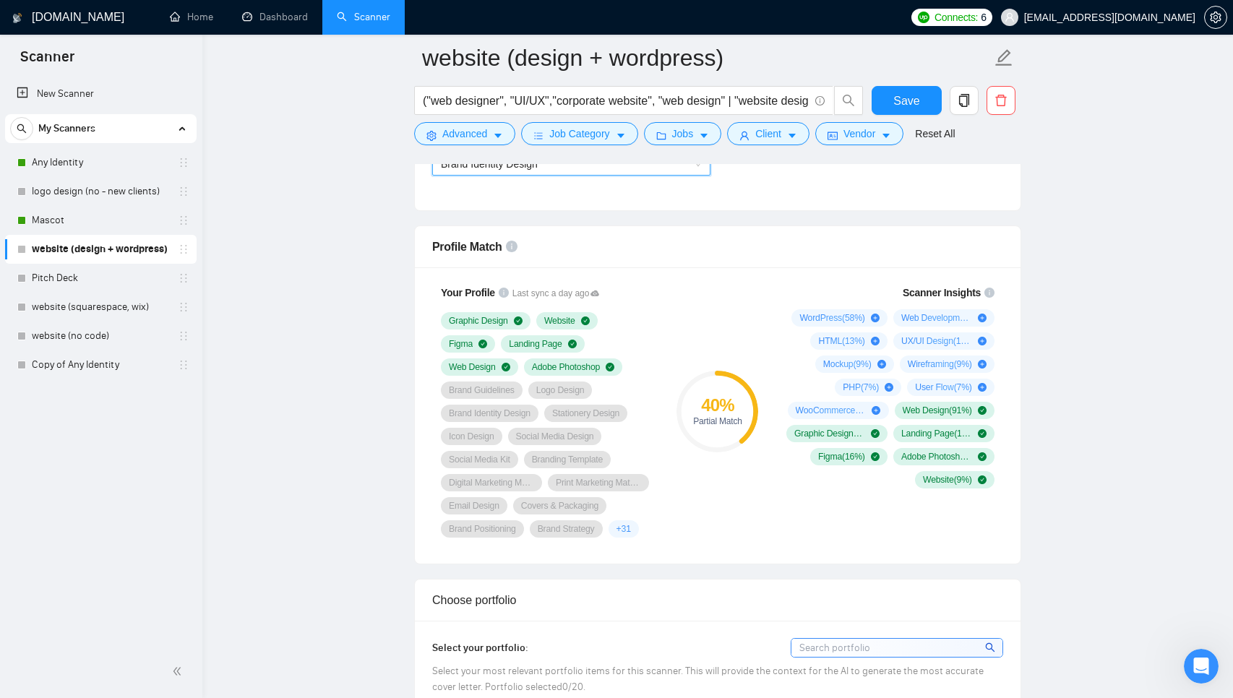
scroll to position [878, 0]
click at [106, 163] on link "Any Identity" at bounding box center [100, 162] width 137 height 29
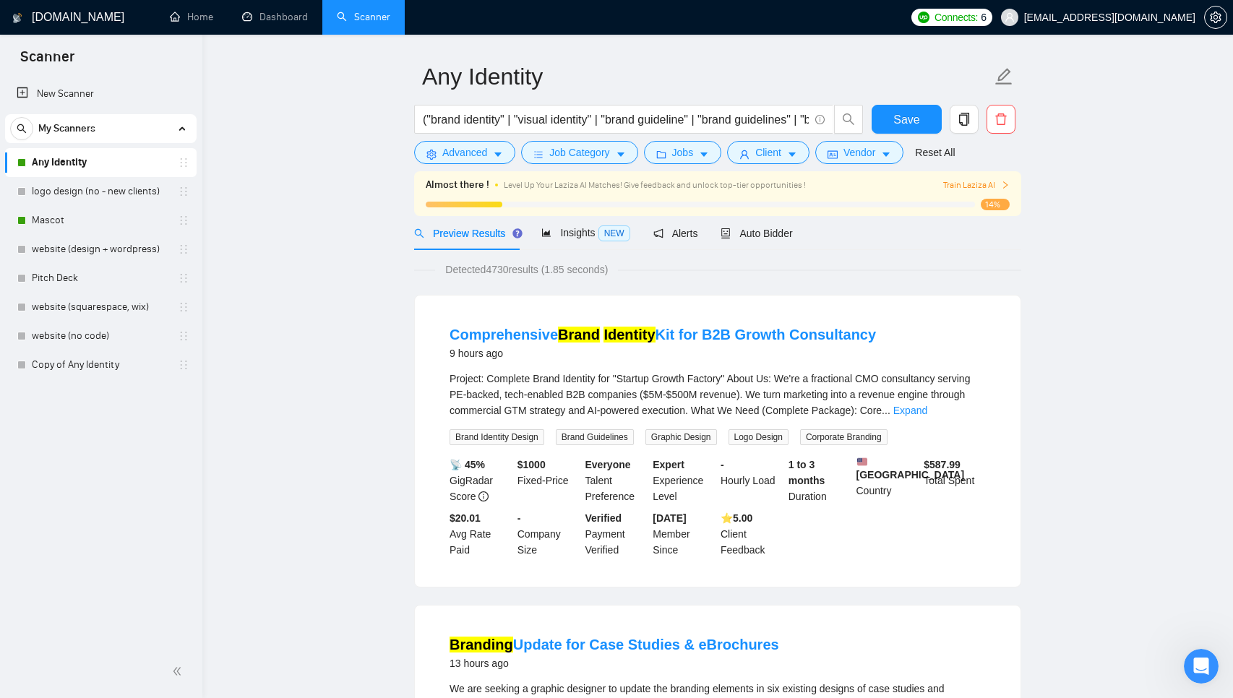
scroll to position [42, 0]
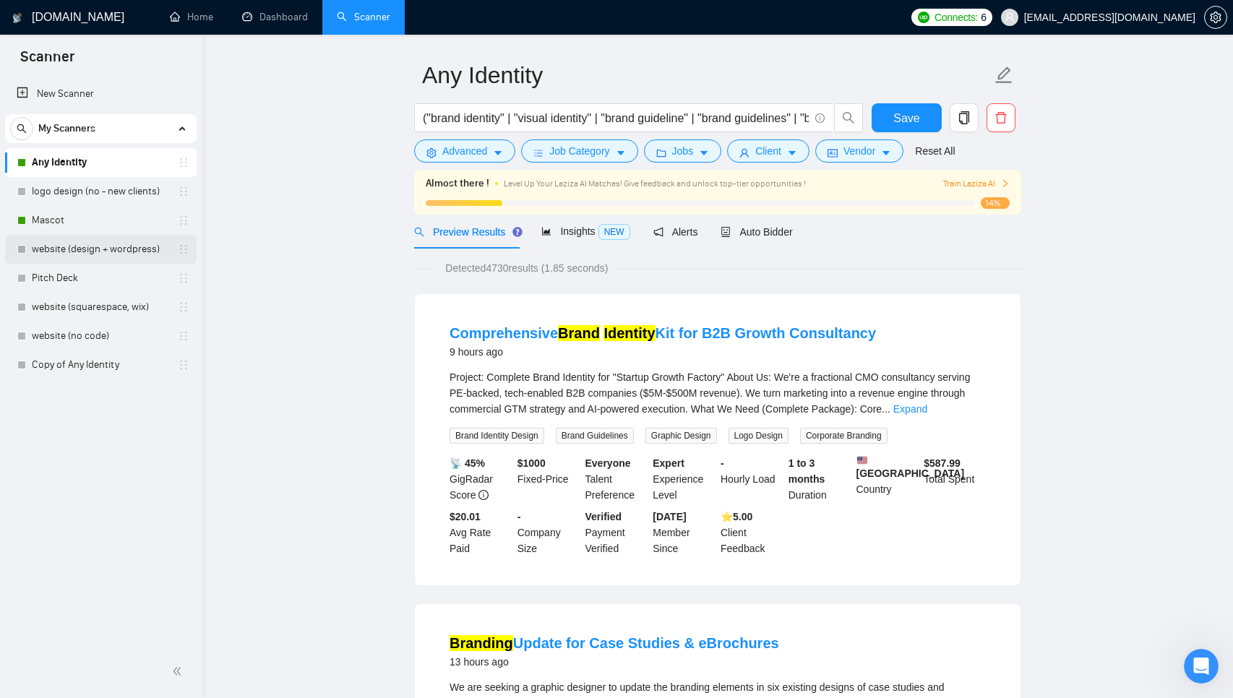
click at [108, 249] on link "website (design + wordpress)" at bounding box center [100, 249] width 137 height 29
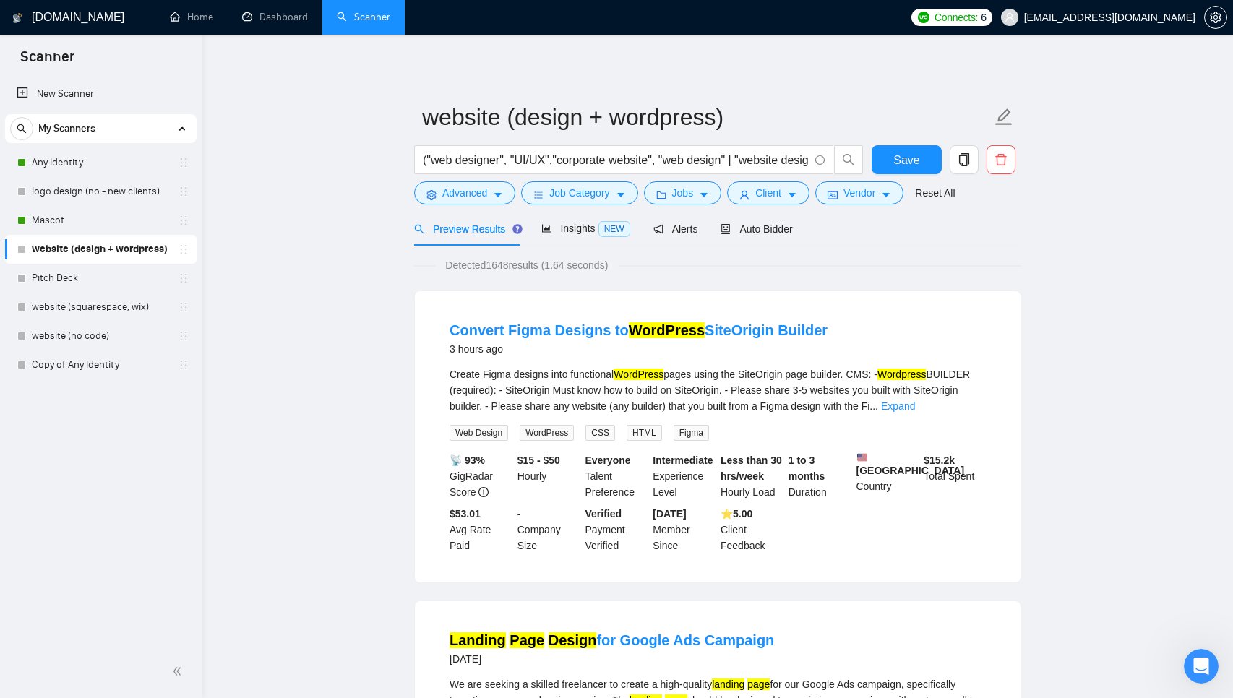
click at [478, 231] on span "Preview Results" at bounding box center [466, 229] width 104 height 12
click at [478, 197] on span "Advanced" at bounding box center [464, 193] width 45 height 16
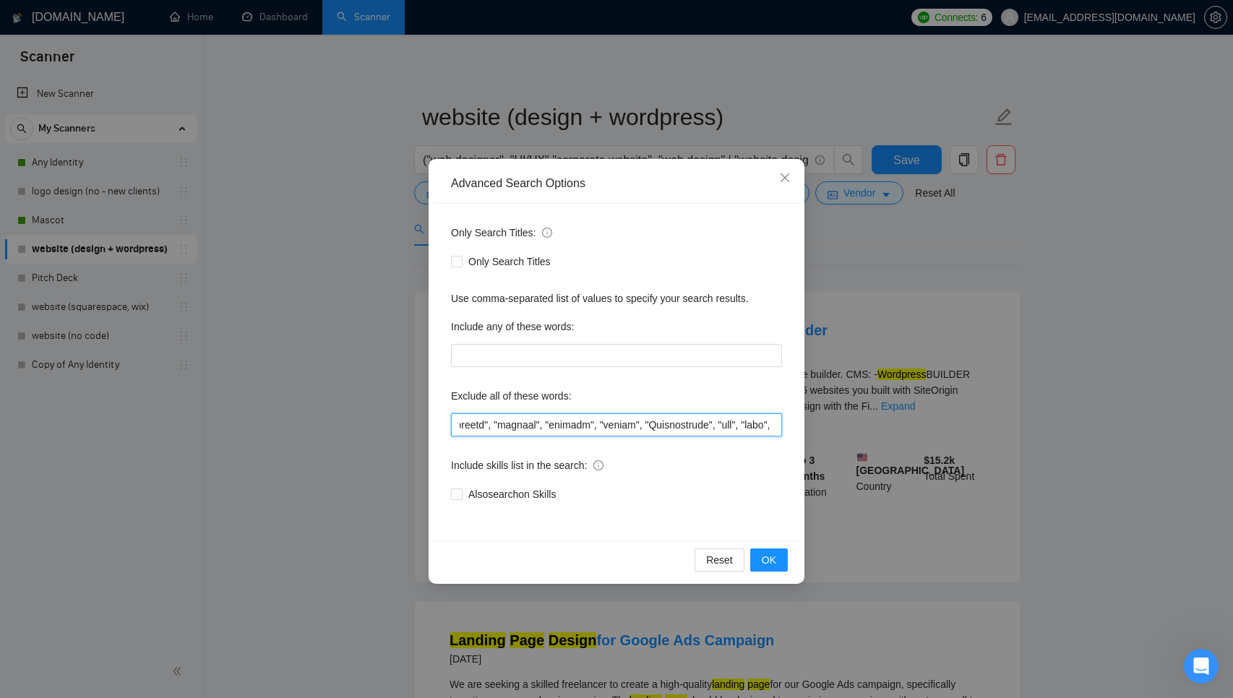
scroll to position [0, 416]
drag, startPoint x: 619, startPoint y: 426, endPoint x: 723, endPoint y: 429, distance: 104.2
click at [722, 430] on input "text" at bounding box center [616, 424] width 331 height 23
click at [966, 292] on div "Advanced Search Options Only Search Titles: Only Search Titles Use comma-separa…" at bounding box center [616, 349] width 1233 height 698
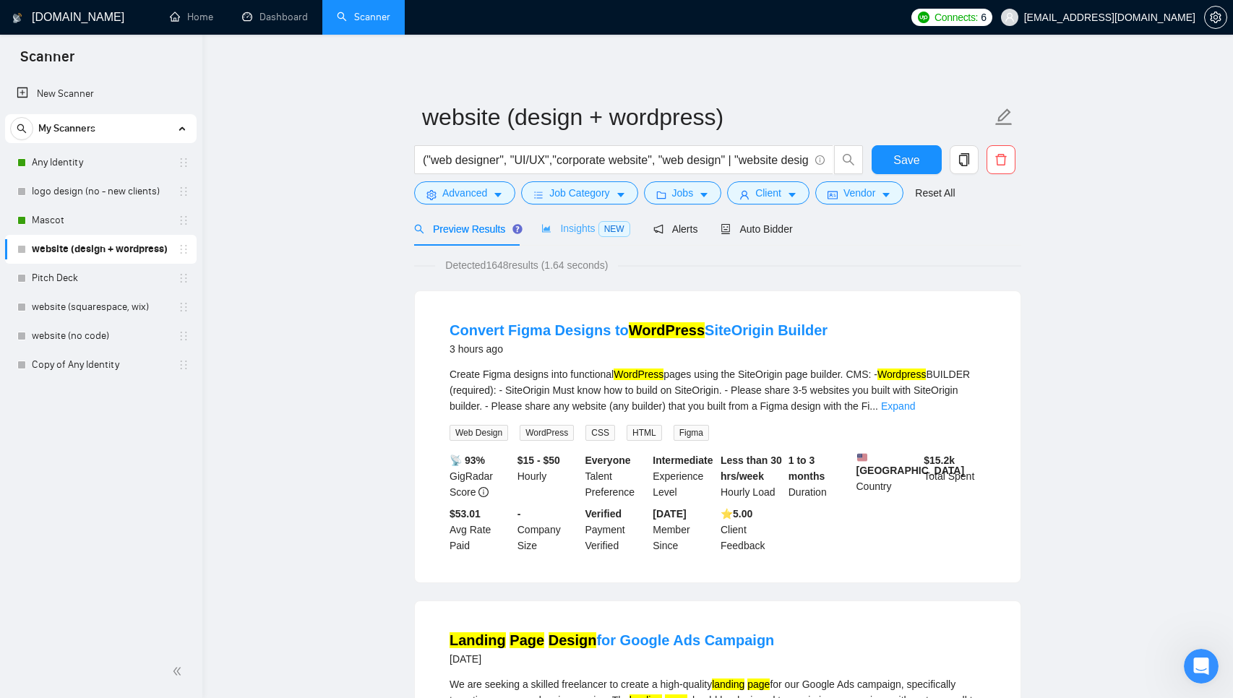
click at [585, 237] on div "Insights NEW" at bounding box center [585, 229] width 88 height 34
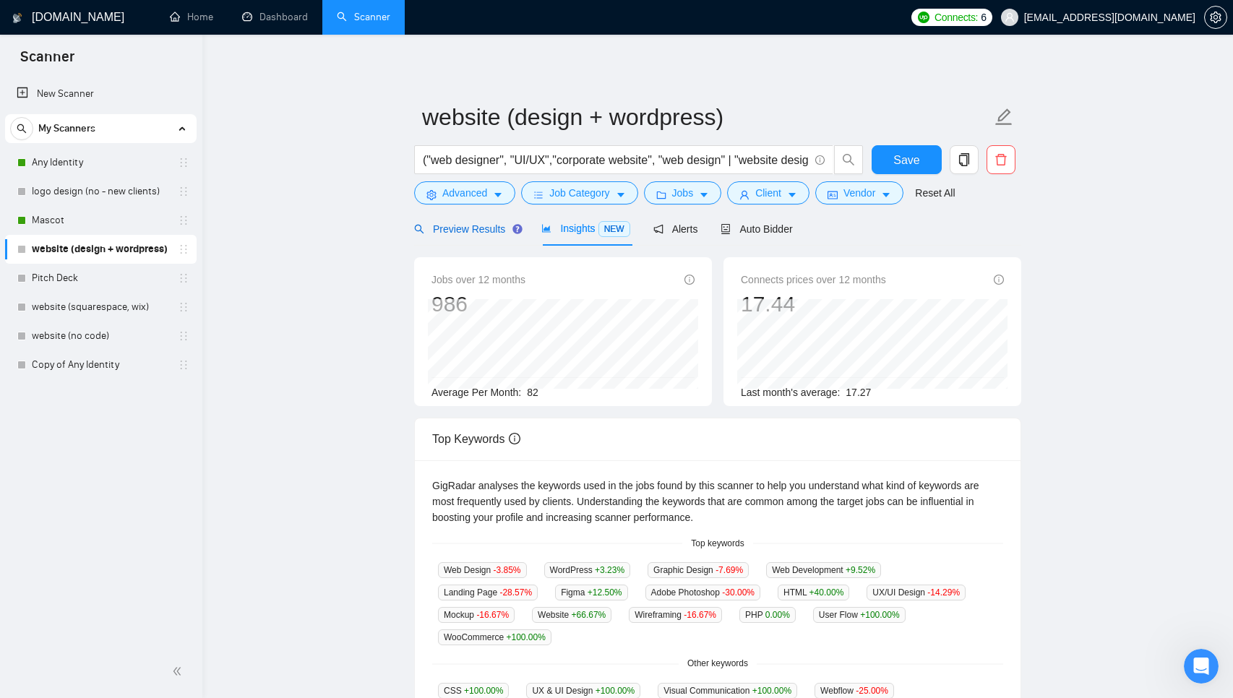
click at [477, 223] on span "Preview Results" at bounding box center [466, 229] width 104 height 12
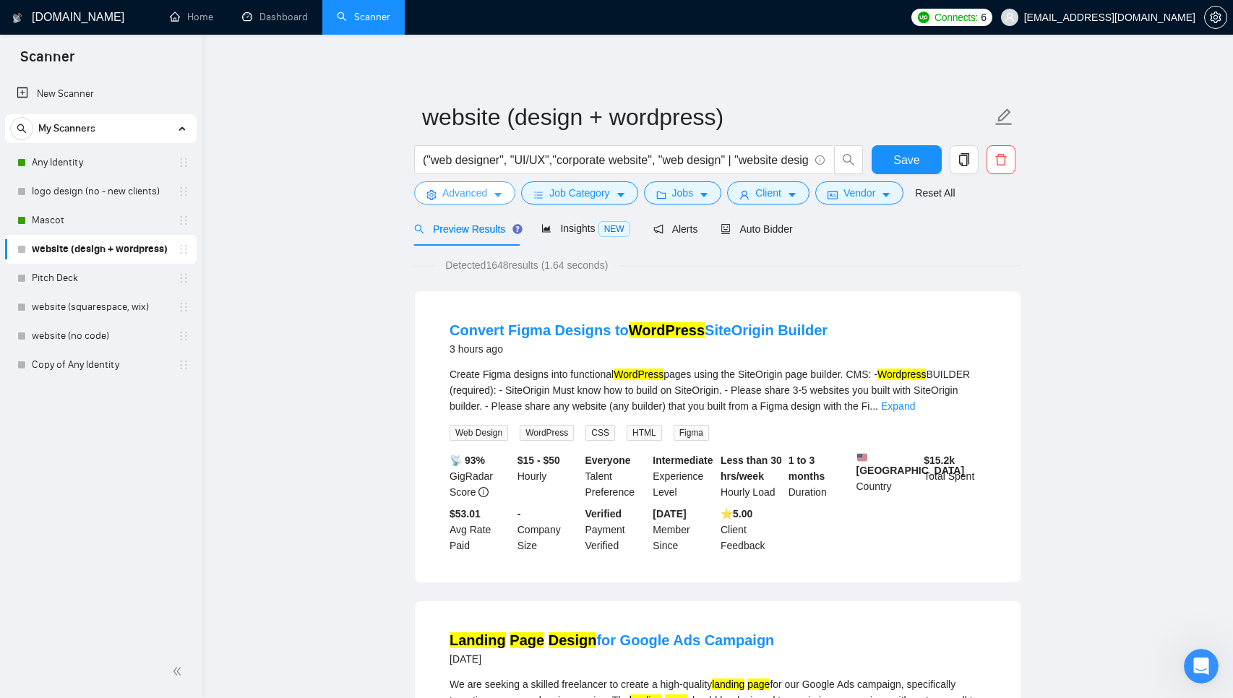
click at [469, 197] on span "Advanced" at bounding box center [464, 193] width 45 height 16
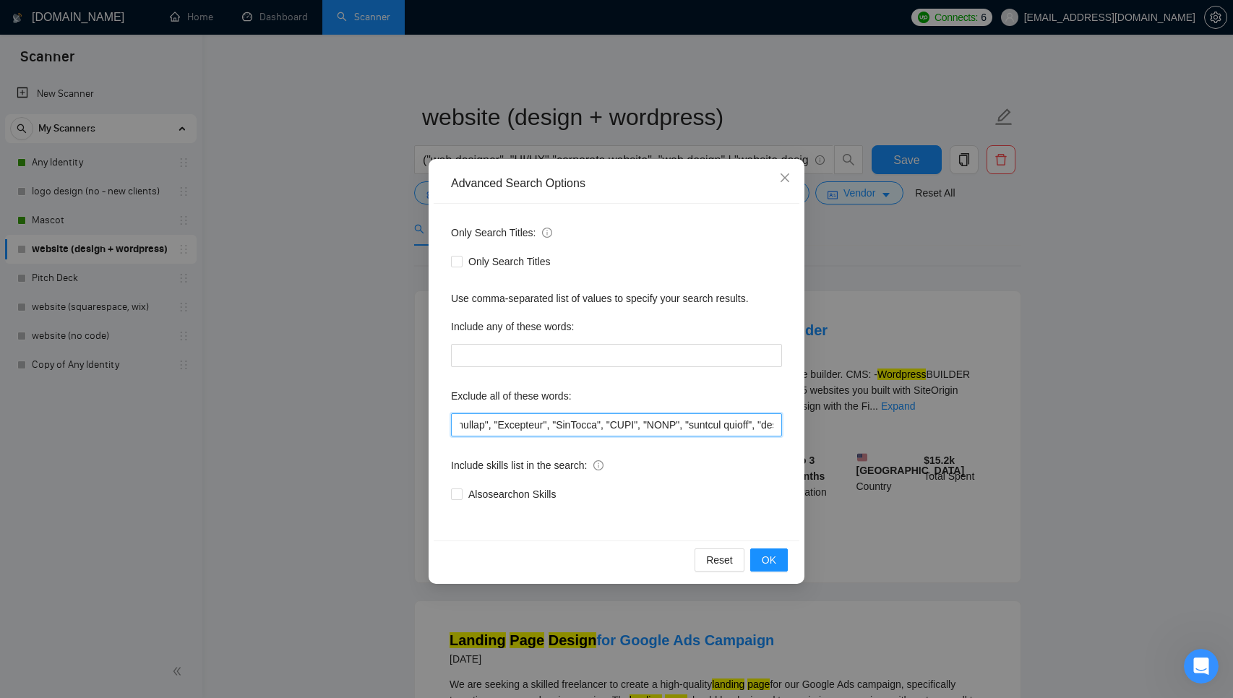
scroll to position [0, 1131]
drag, startPoint x: 604, startPoint y: 416, endPoint x: 752, endPoint y: 421, distance: 148.3
click at [752, 421] on input "text" at bounding box center [616, 424] width 331 height 23
click at [322, 396] on div "Advanced Search Options Only Search Titles: Only Search Titles Use comma-separa…" at bounding box center [616, 349] width 1233 height 698
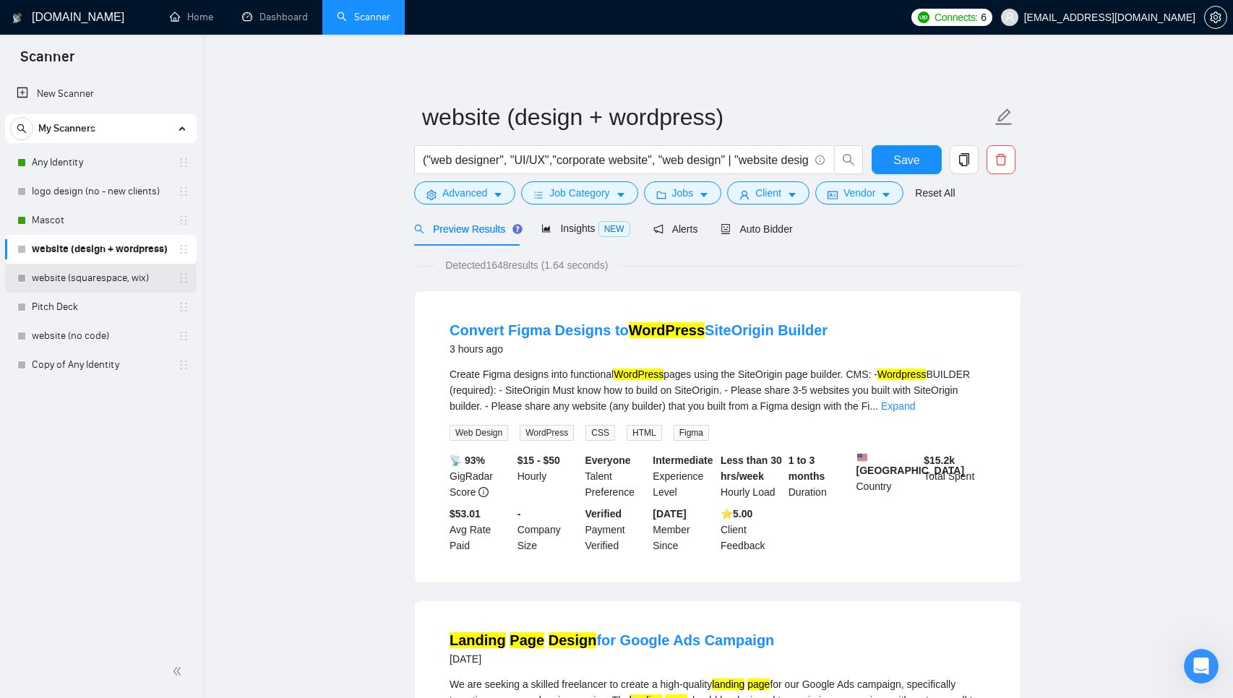
click at [137, 274] on link "website (squarespace, wix)" at bounding box center [100, 278] width 137 height 29
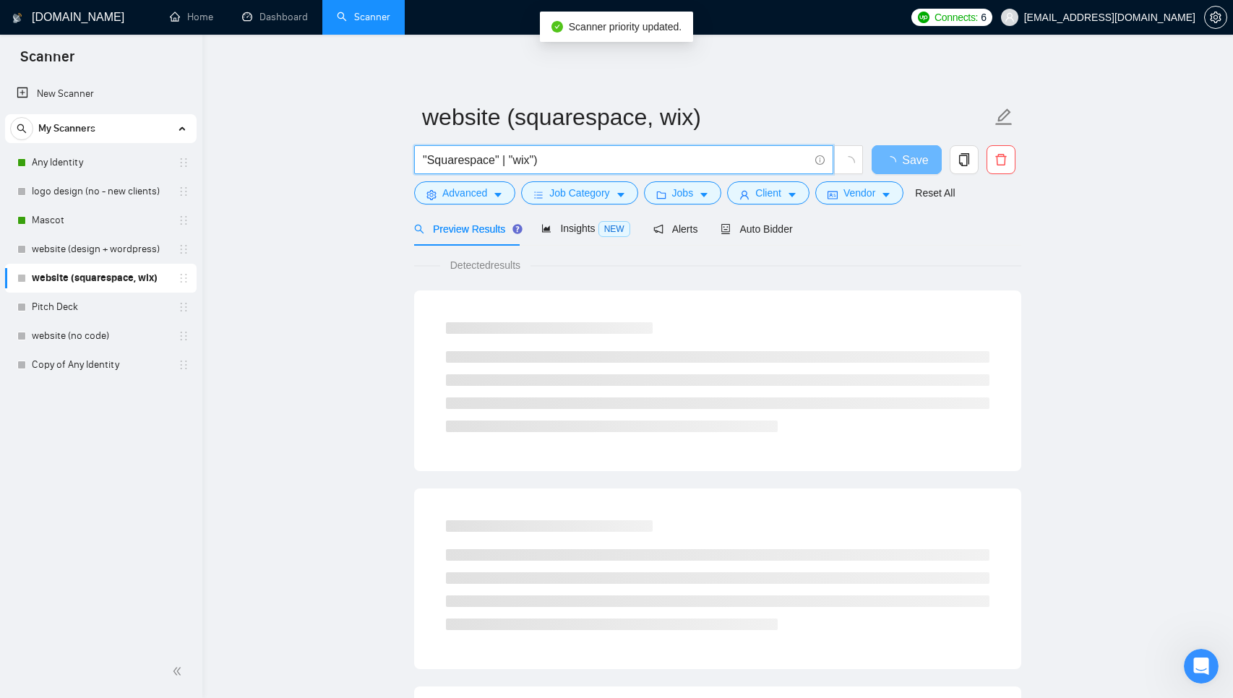
click at [424, 157] on input ""Squarespace" | "wix")" at bounding box center [616, 160] width 386 height 18
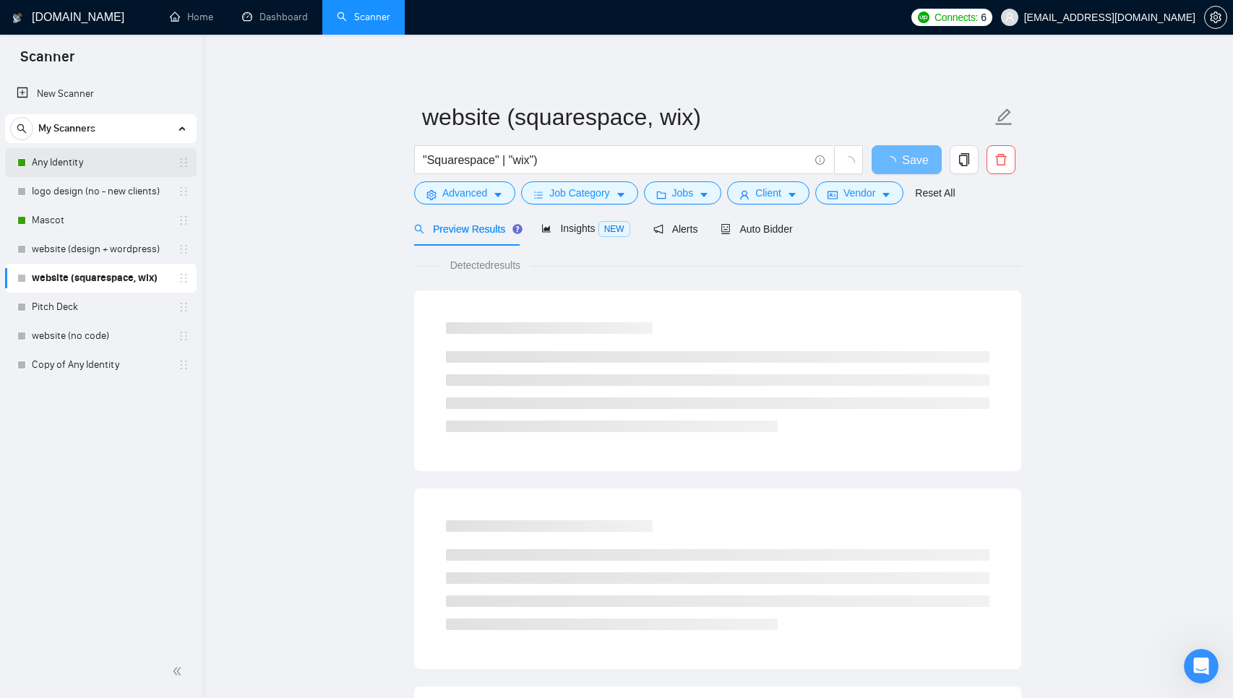
click at [82, 155] on link "Any Identity" at bounding box center [100, 162] width 137 height 29
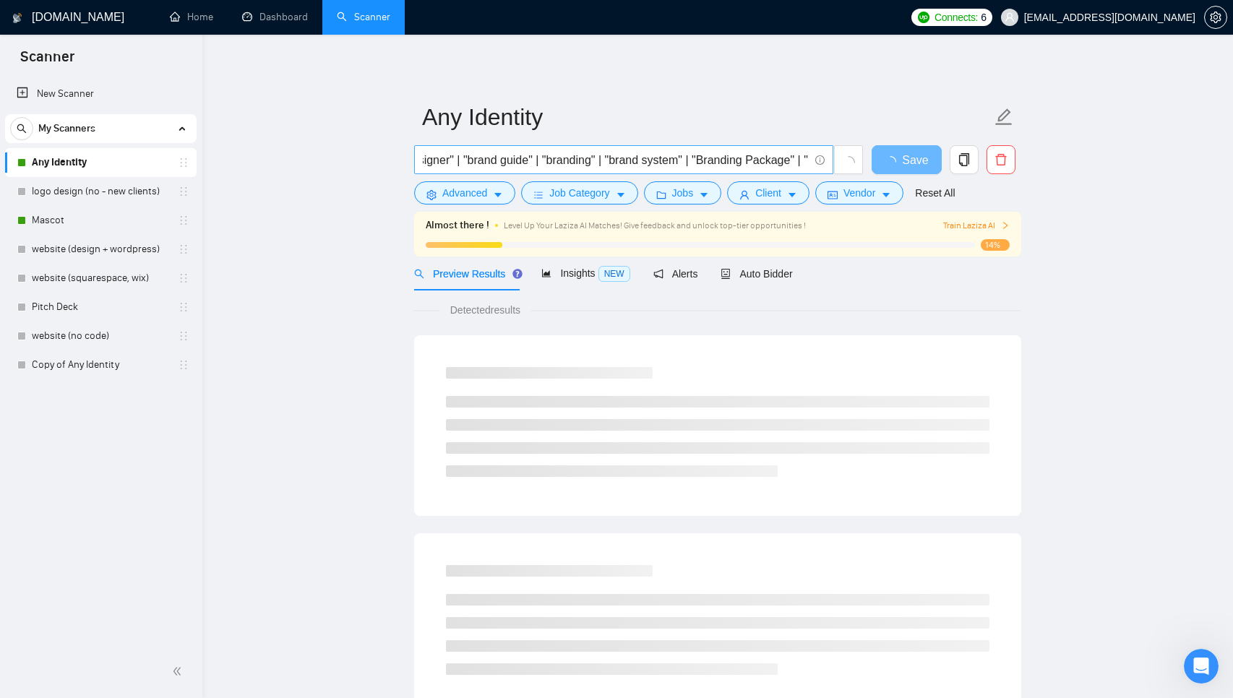
scroll to position [0, 852]
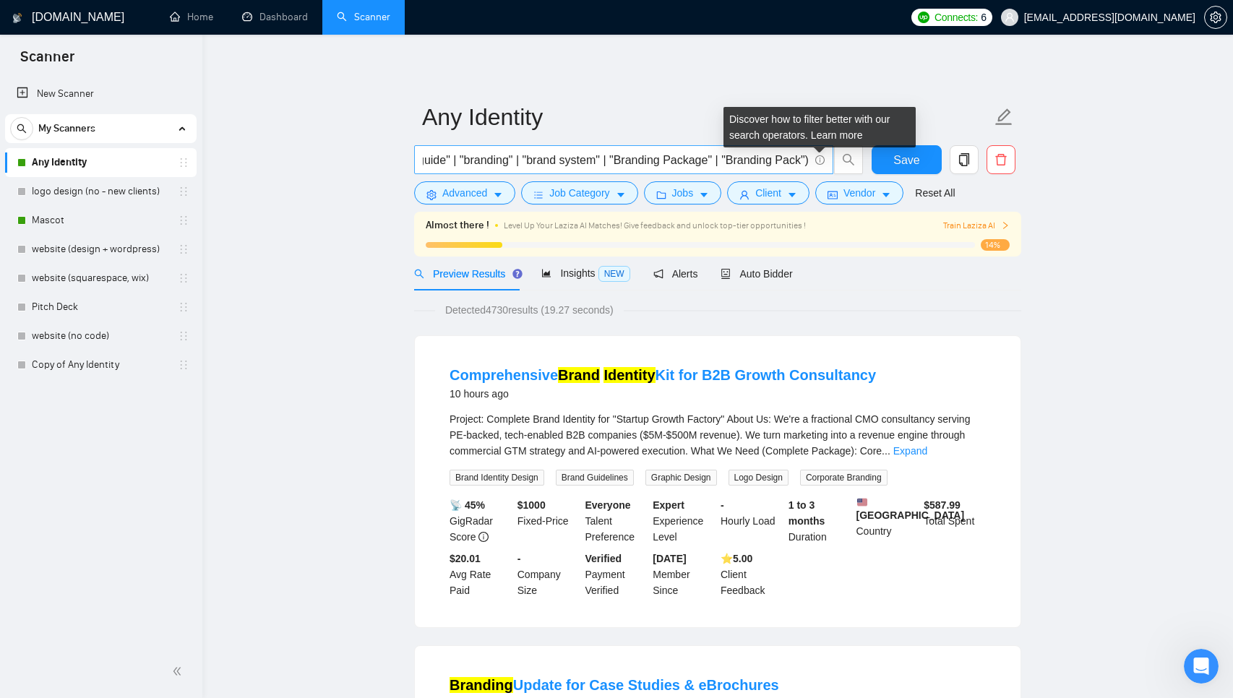
click at [821, 158] on icon "info-circle" at bounding box center [819, 159] width 9 height 9
click at [846, 134] on link "Learn more" at bounding box center [837, 135] width 52 height 12
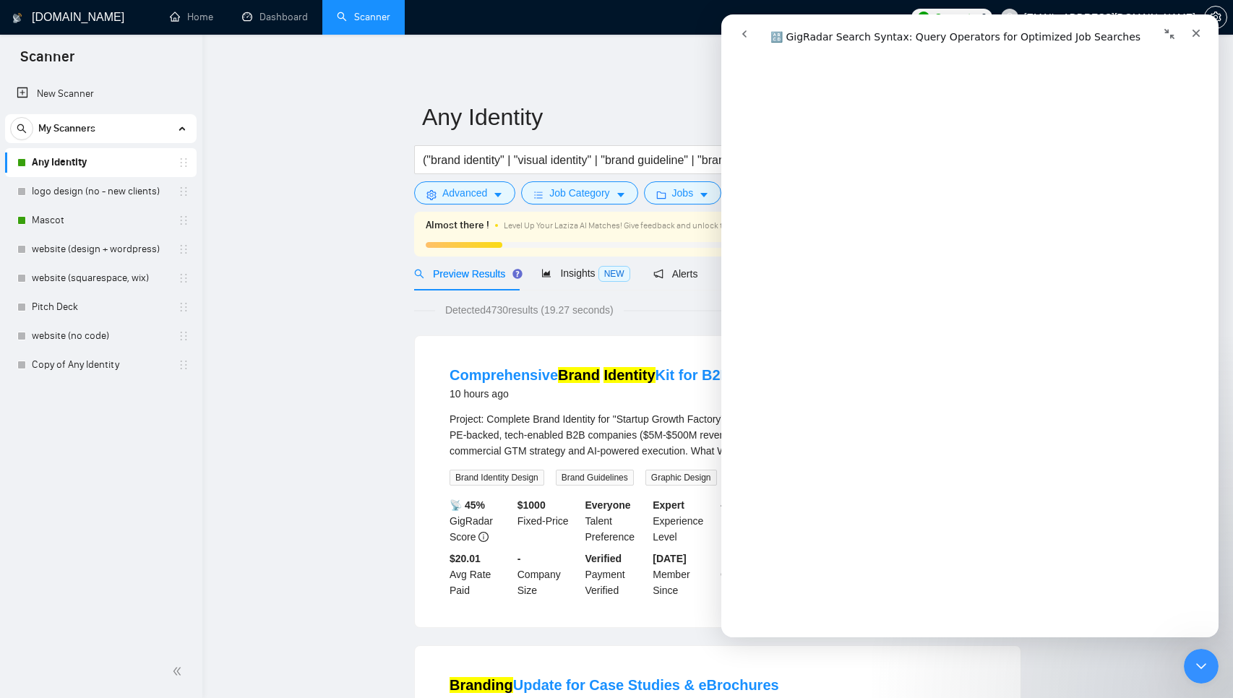
scroll to position [2131, 0]
click at [1197, 31] on icon "Закрыть" at bounding box center [1197, 33] width 12 height 12
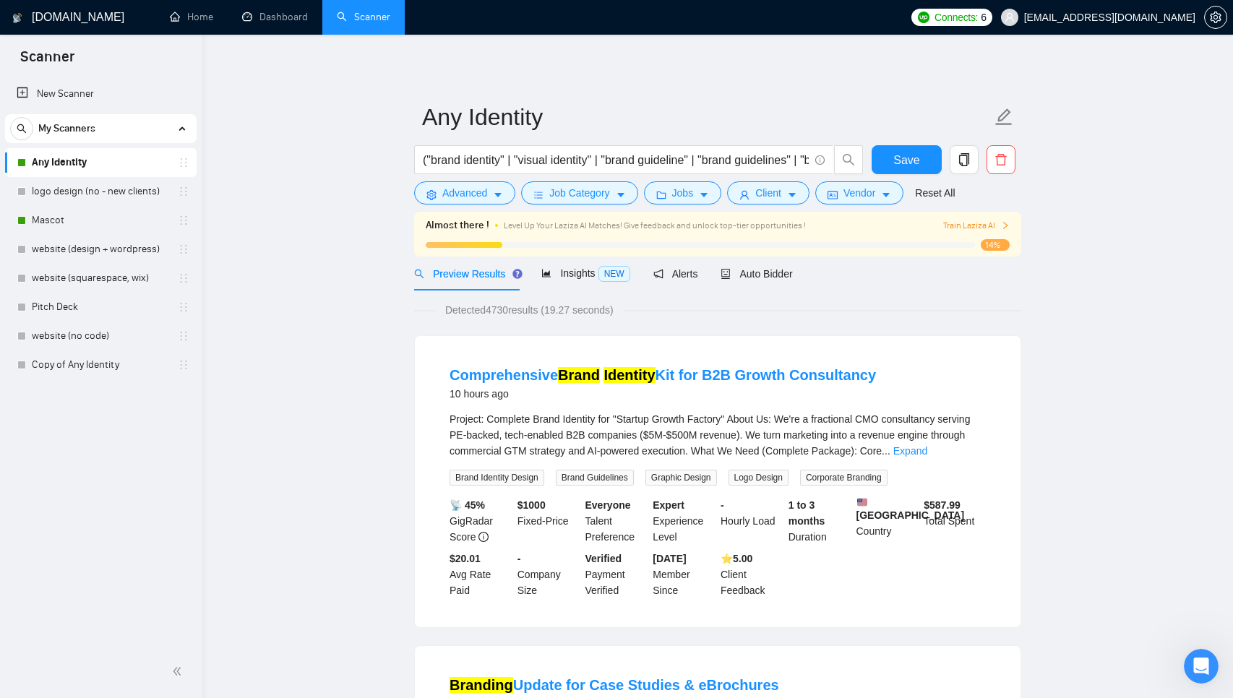
scroll to position [0, 0]
click at [103, 268] on link "website (squarespace, wix)" at bounding box center [100, 278] width 137 height 29
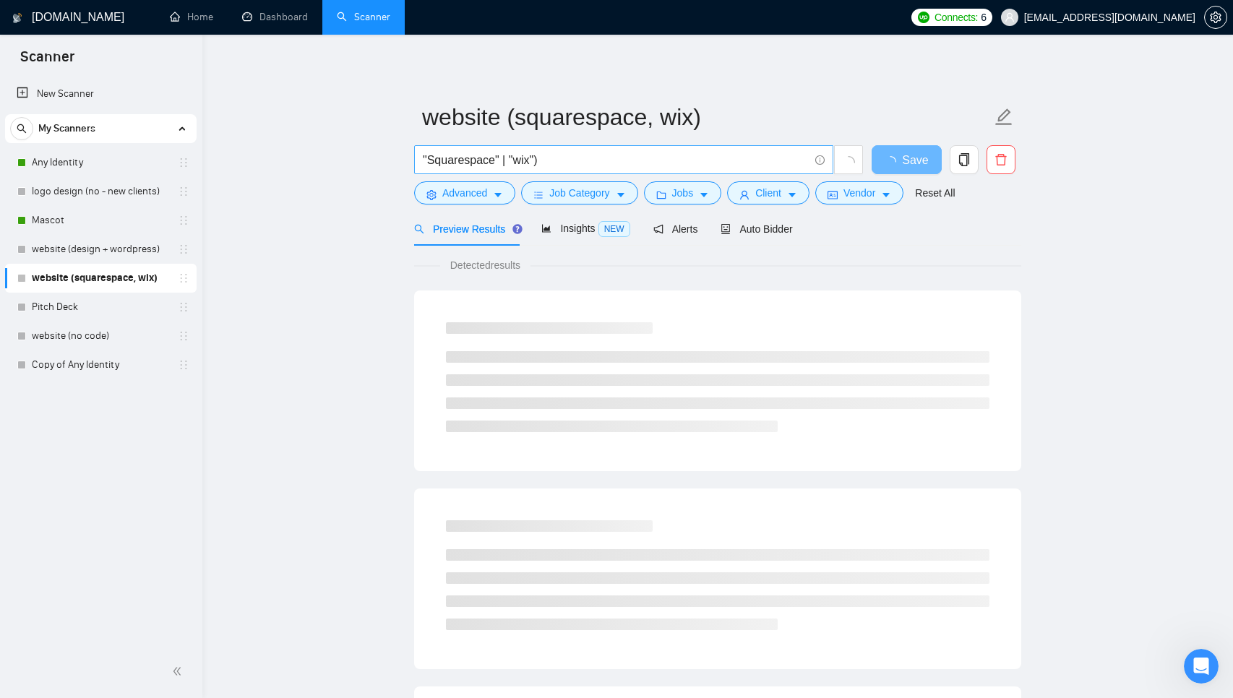
click at [564, 154] on input ""Squarespace" | "wix")" at bounding box center [616, 160] width 386 height 18
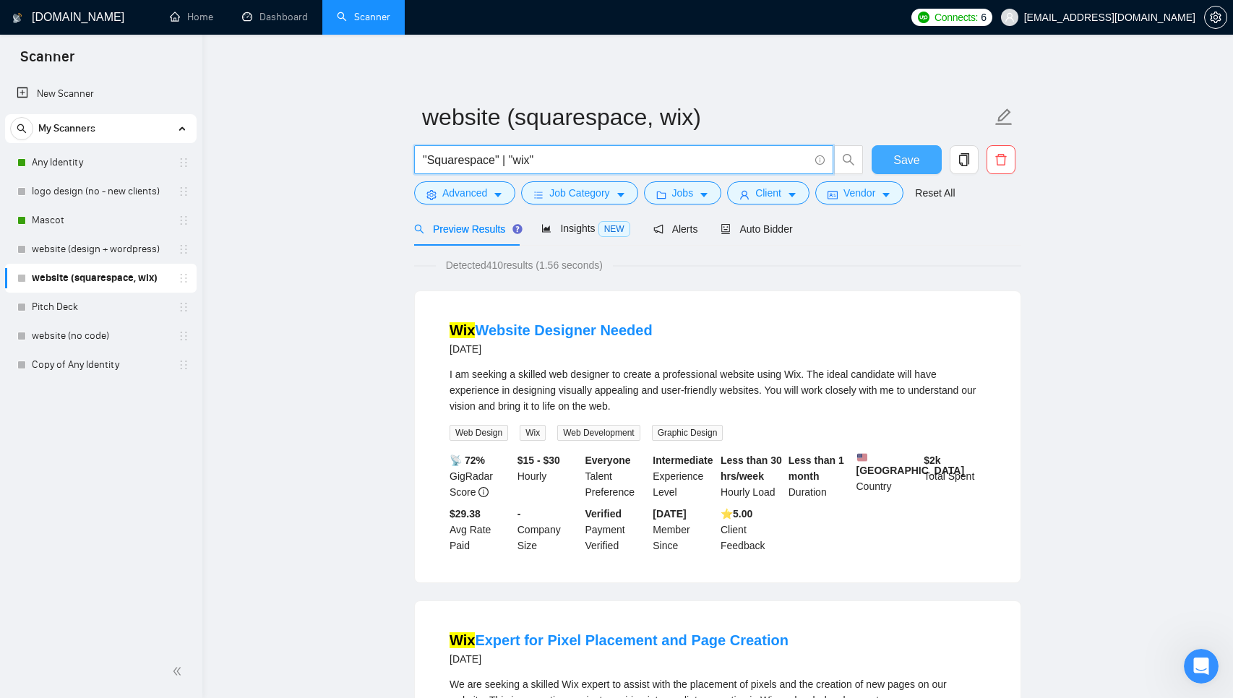
type input ""Squarespace" | "wix""
click at [891, 150] on button "Save" at bounding box center [907, 159] width 70 height 29
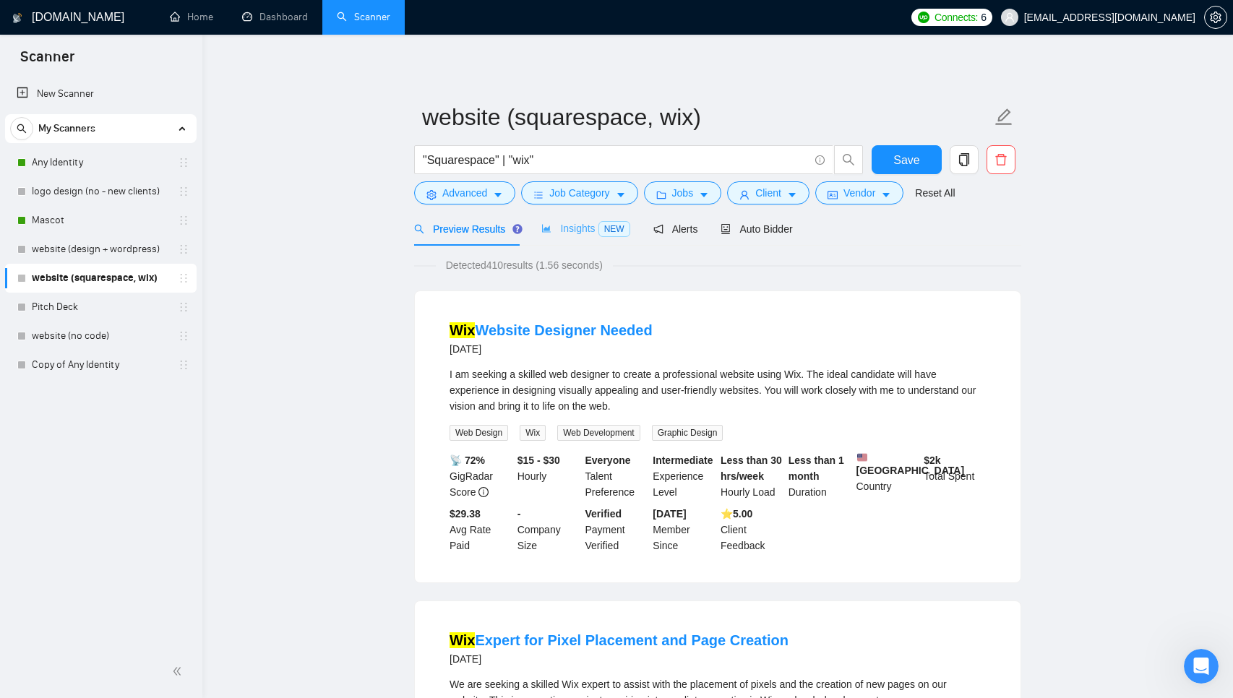
click at [590, 237] on div "Insights NEW" at bounding box center [585, 229] width 88 height 34
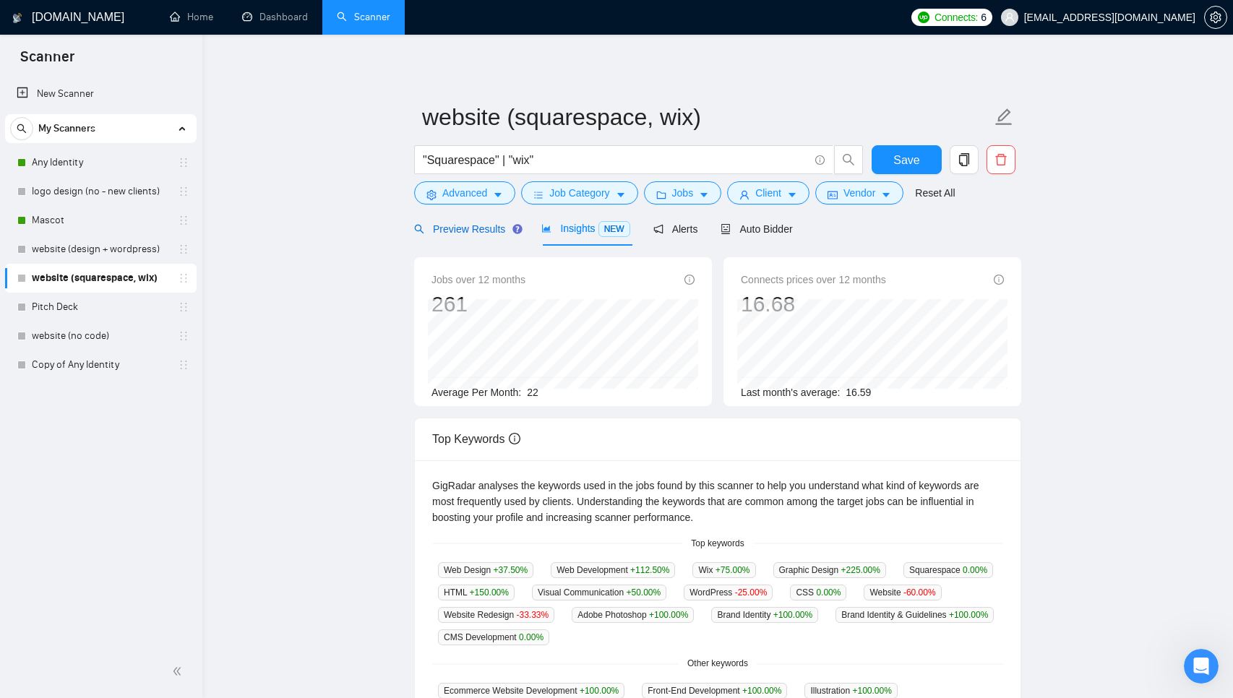
click at [481, 235] on div "Preview Results" at bounding box center [466, 229] width 104 height 16
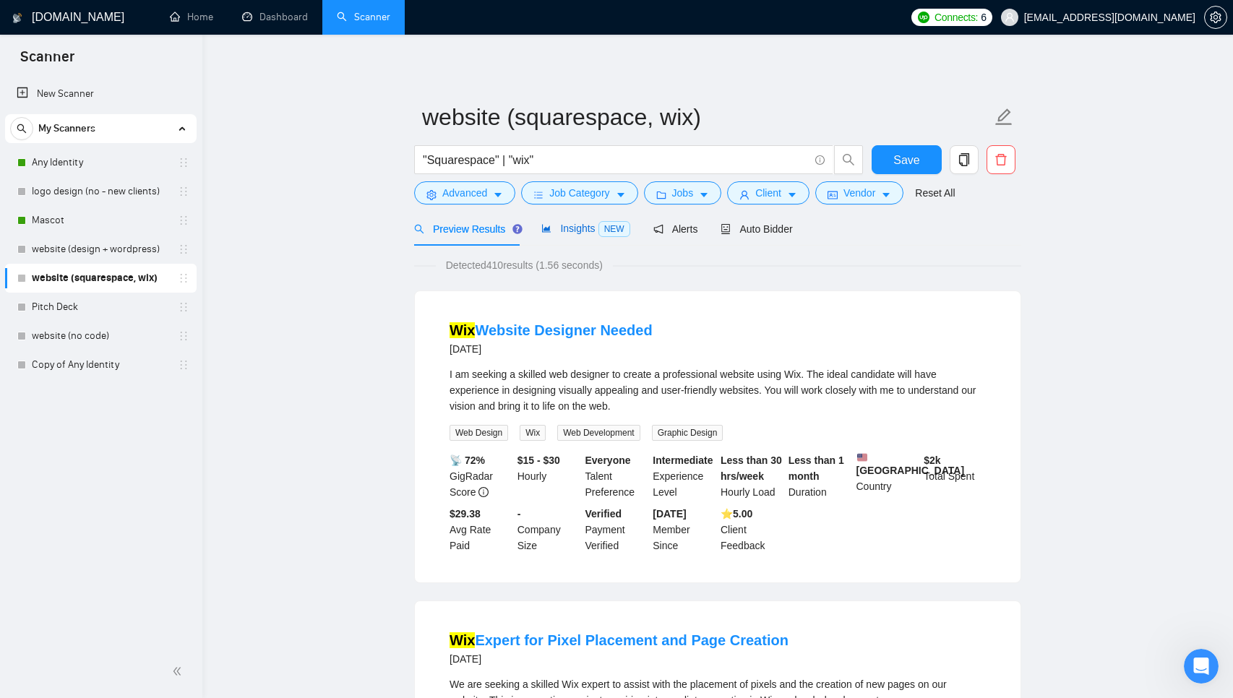
click at [573, 222] on div "Insights NEW" at bounding box center [585, 228] width 88 height 17
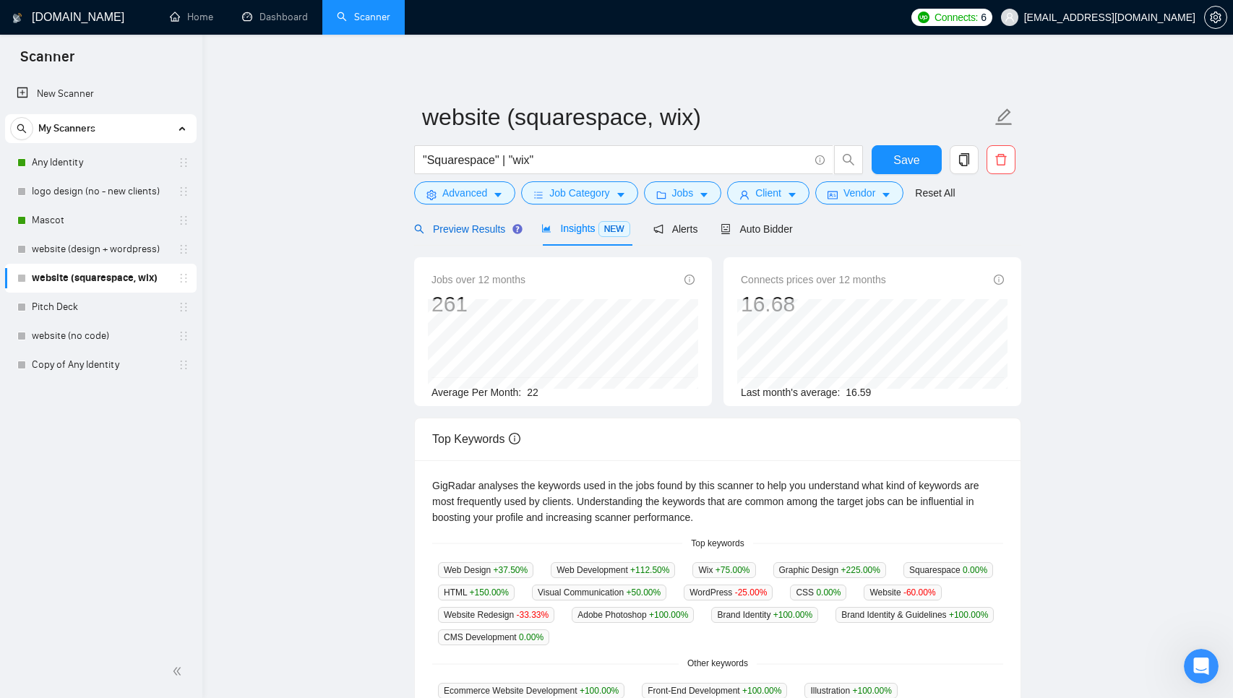
click at [470, 234] on span "Preview Results" at bounding box center [466, 229] width 104 height 12
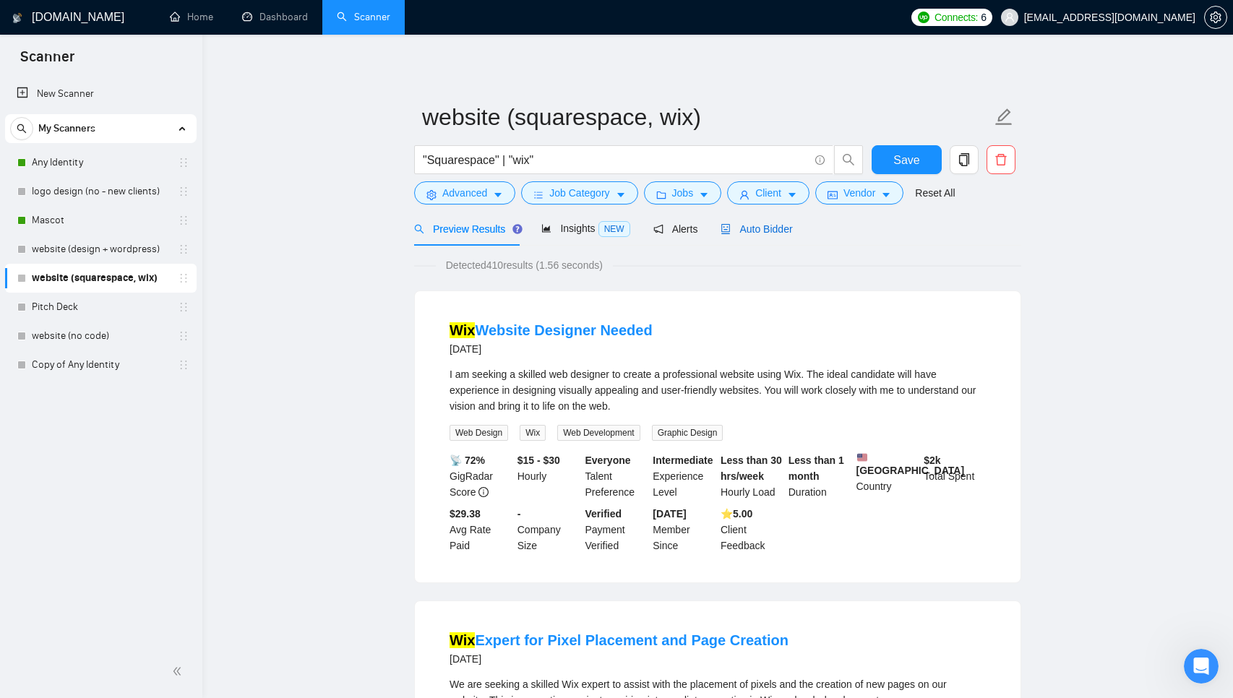
click at [768, 233] on span "Auto Bidder" at bounding box center [757, 229] width 72 height 12
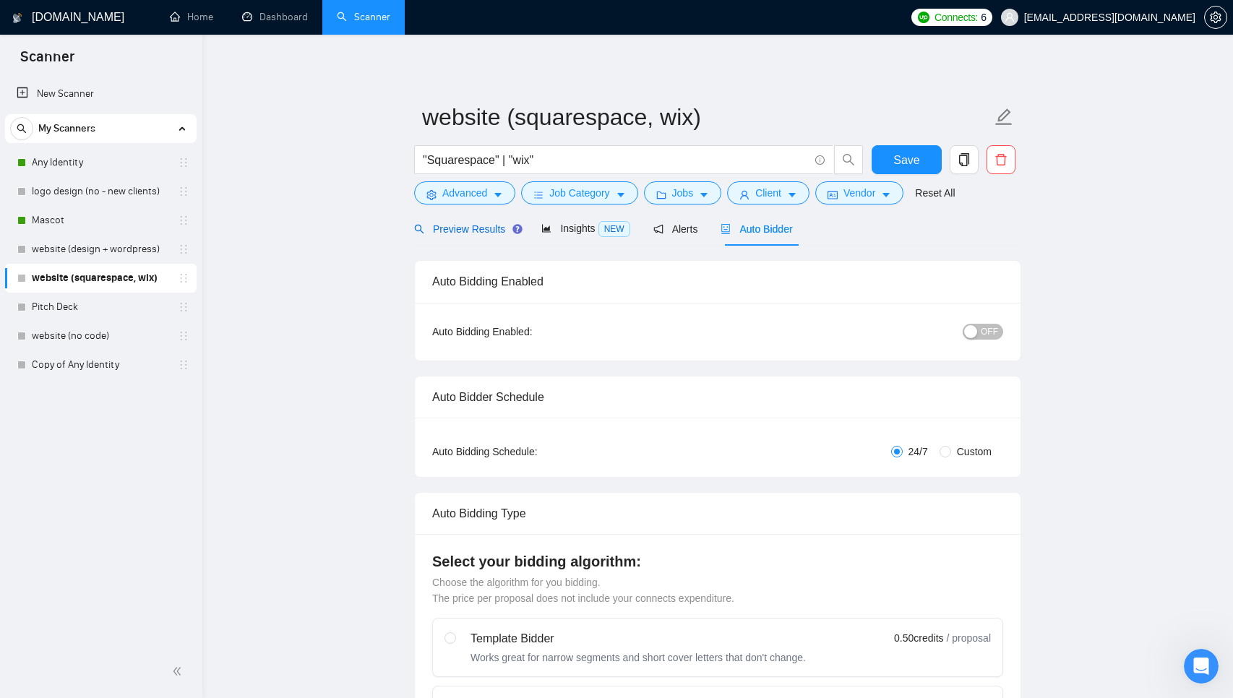
click at [455, 234] on span "Preview Results" at bounding box center [466, 229] width 104 height 12
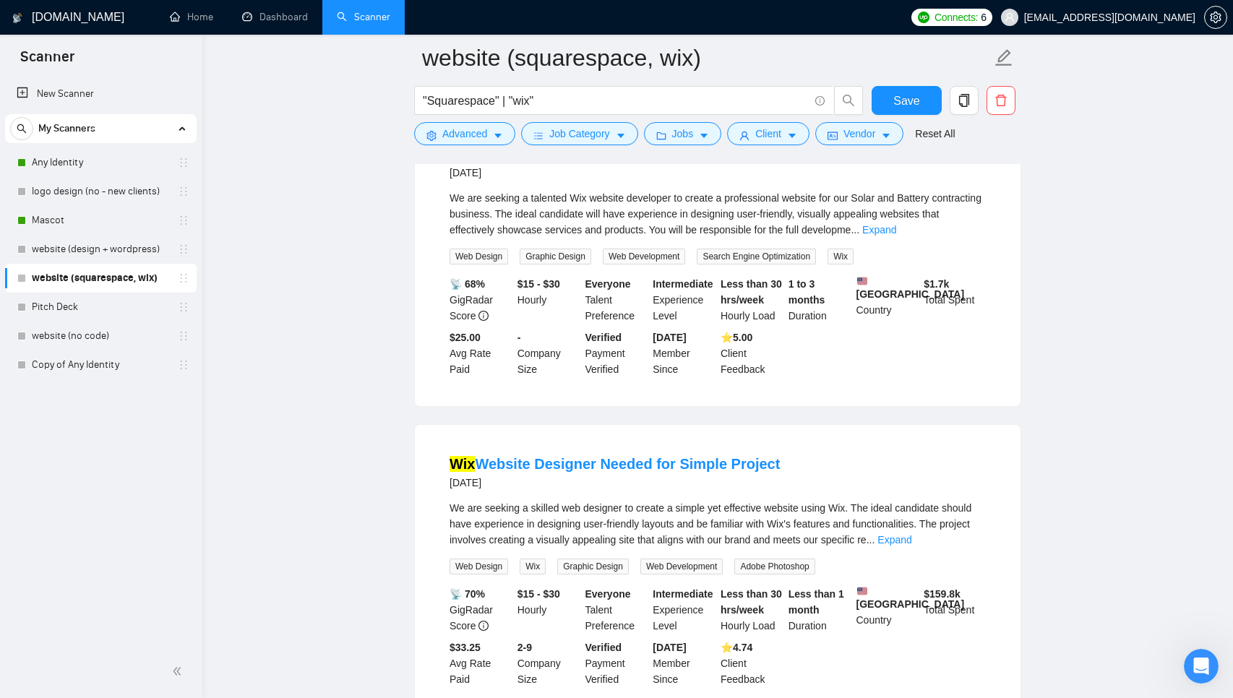
scroll to position [2638, 0]
click at [443, 135] on span "Advanced" at bounding box center [464, 134] width 45 height 16
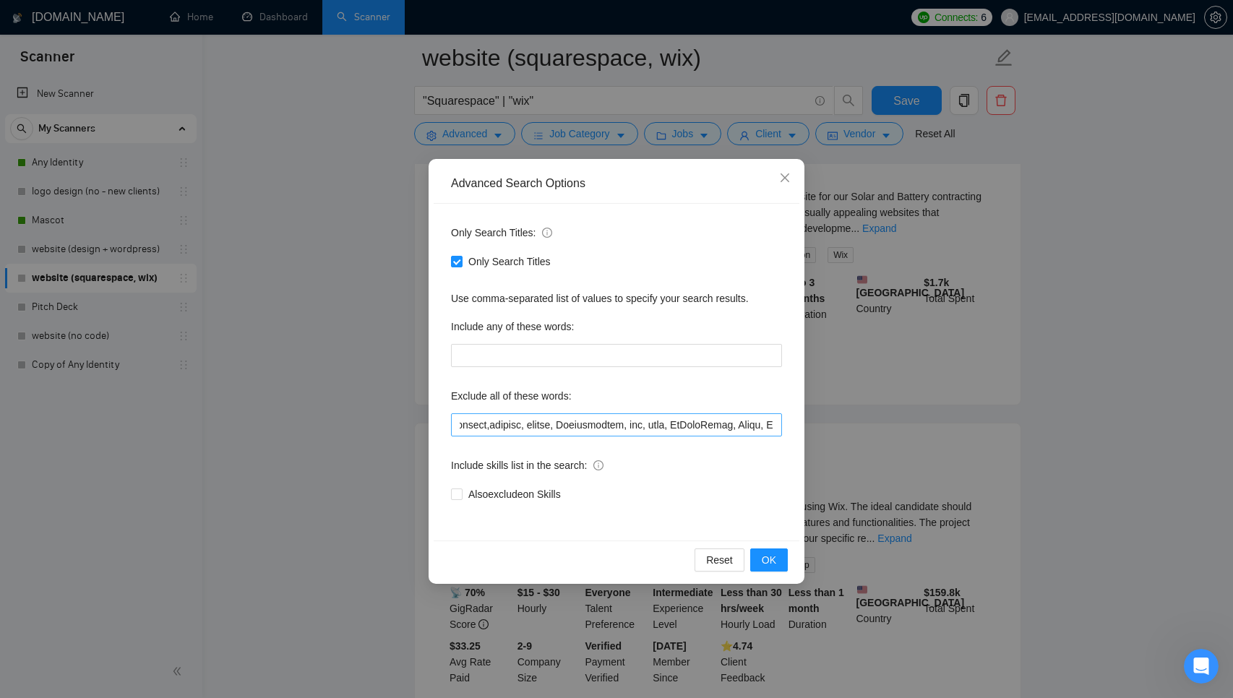
scroll to position [0, 0]
click at [618, 428] on input "text" at bounding box center [616, 424] width 331 height 23
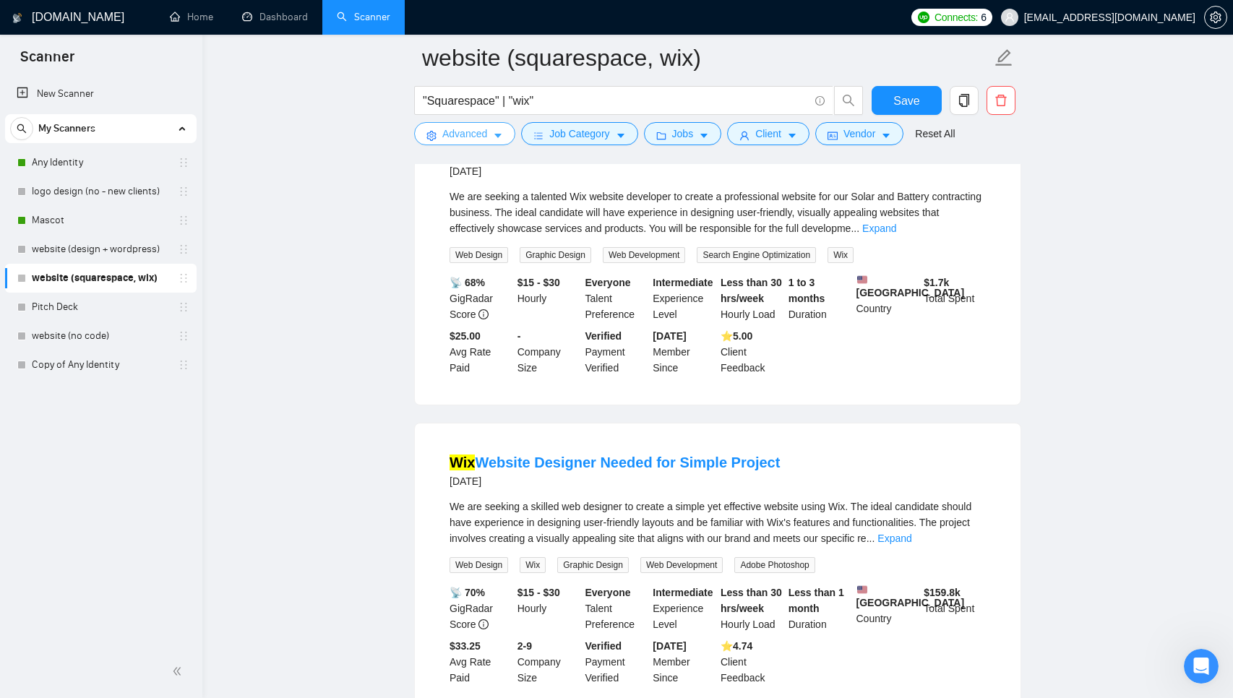
click at [477, 136] on span "Advanced" at bounding box center [464, 134] width 45 height 16
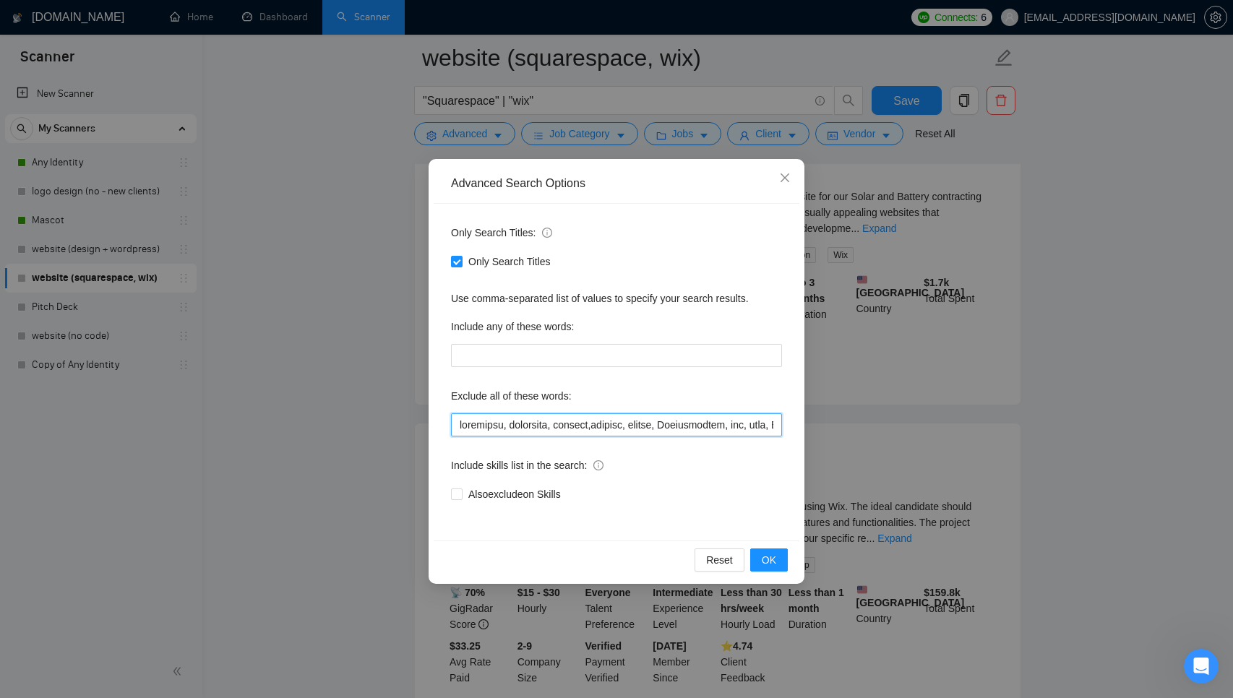
click at [535, 419] on input "text" at bounding box center [616, 424] width 331 height 23
paste input ""wordpress", "generator", "ongoing", "banners", "resize", "Finalization", "fix"…"
type input ""wordpress", "generator", "ongoing", "banners", "resize", "Finalization", "fix"…"
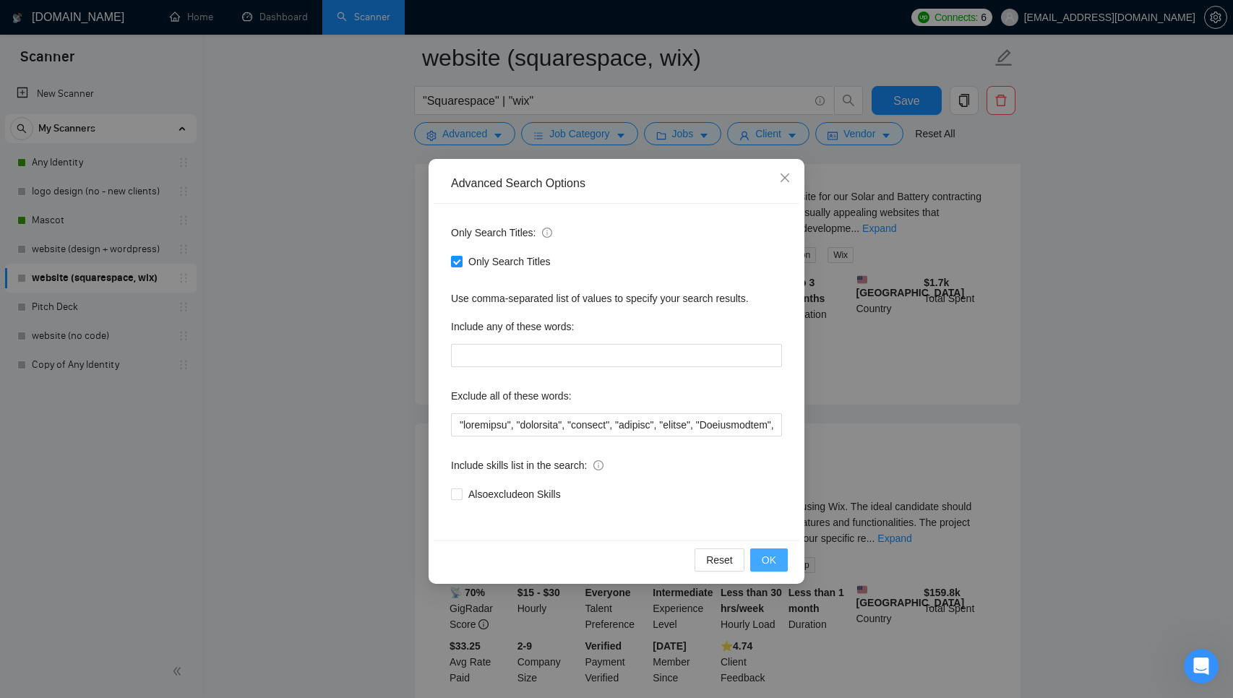
click at [768, 556] on span "OK" at bounding box center [769, 560] width 14 height 16
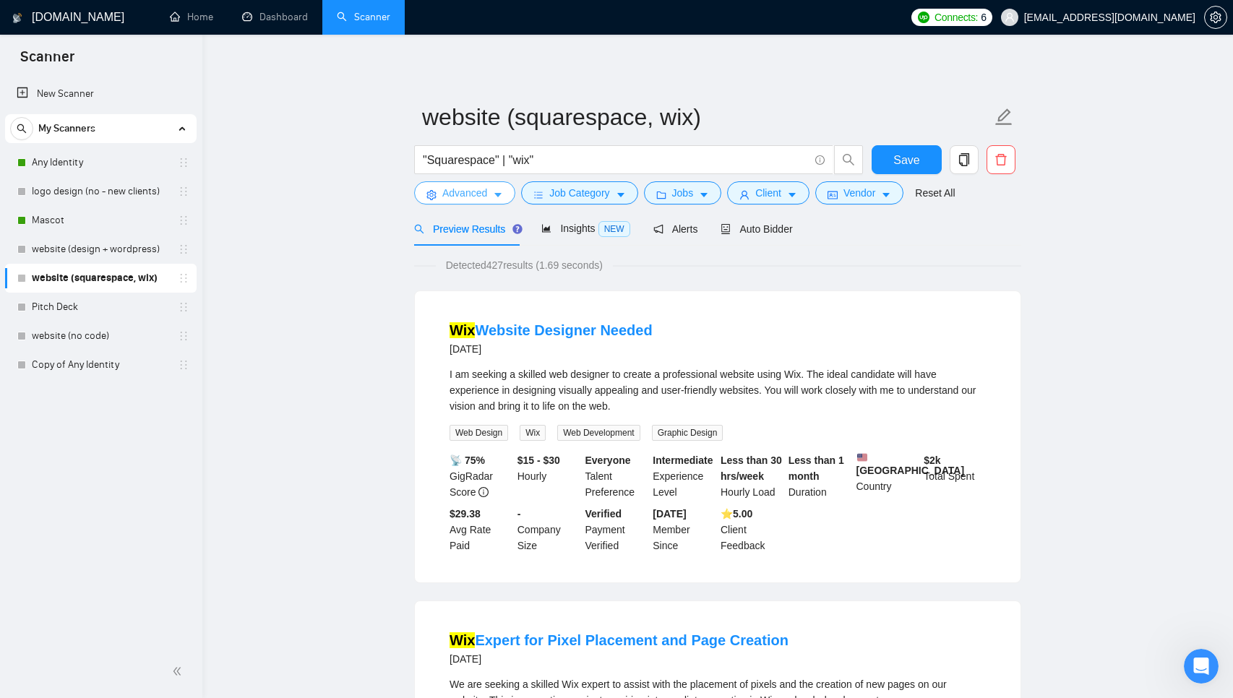
click at [464, 200] on span "Advanced" at bounding box center [464, 193] width 45 height 16
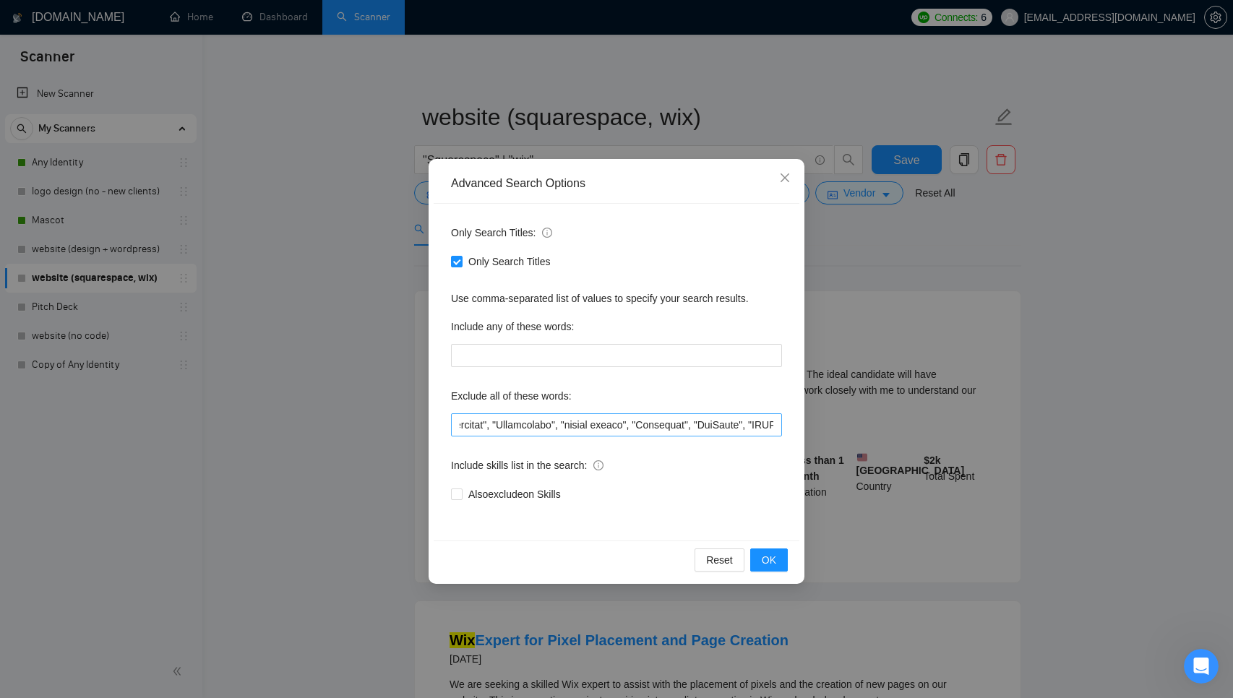
scroll to position [0, 632]
